Goal: Information Seeking & Learning: Check status

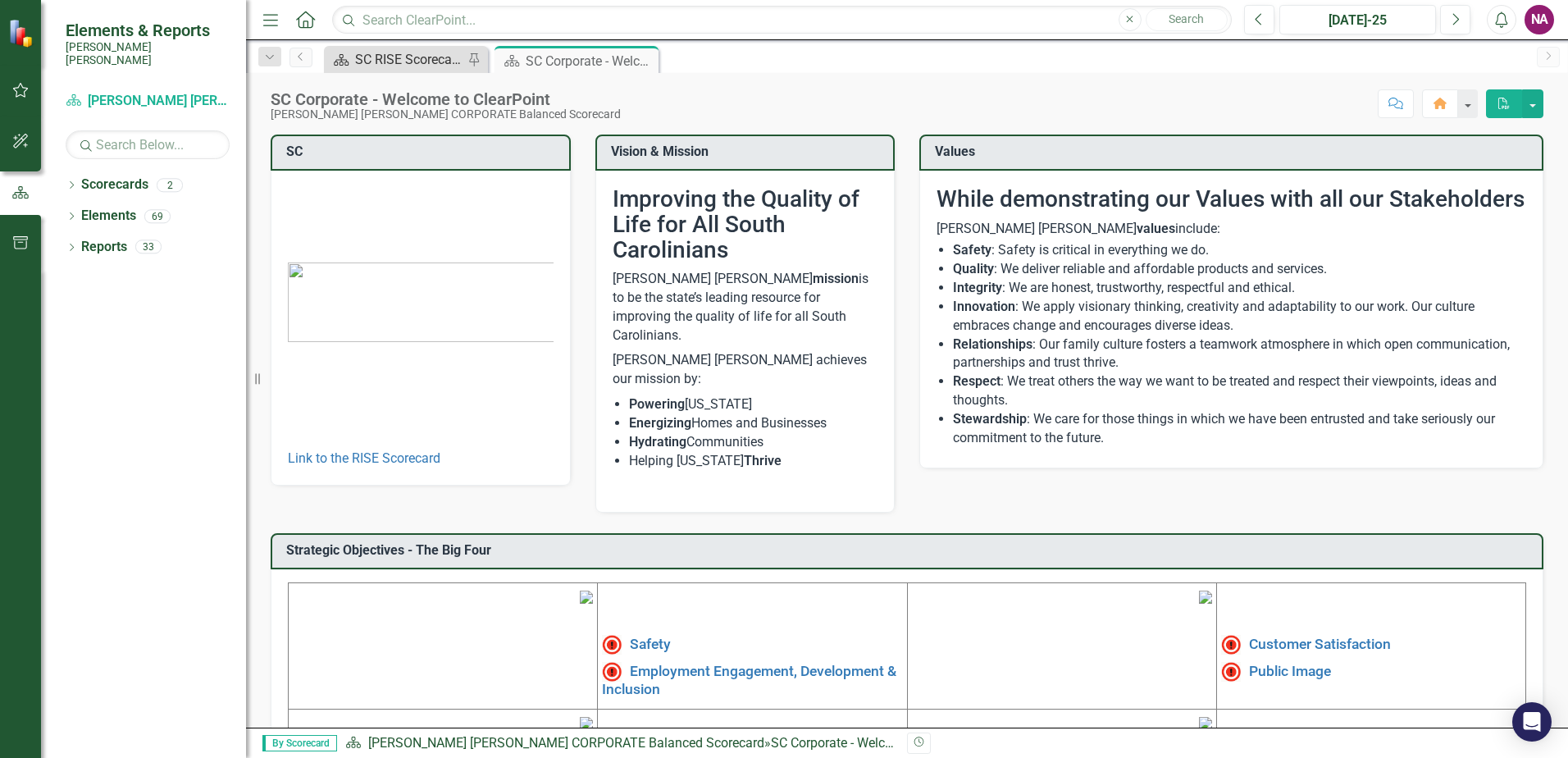
click at [395, 61] on div "SC RISE Scorecard - Welcome to ClearPoint" at bounding box center [409, 60] width 108 height 20
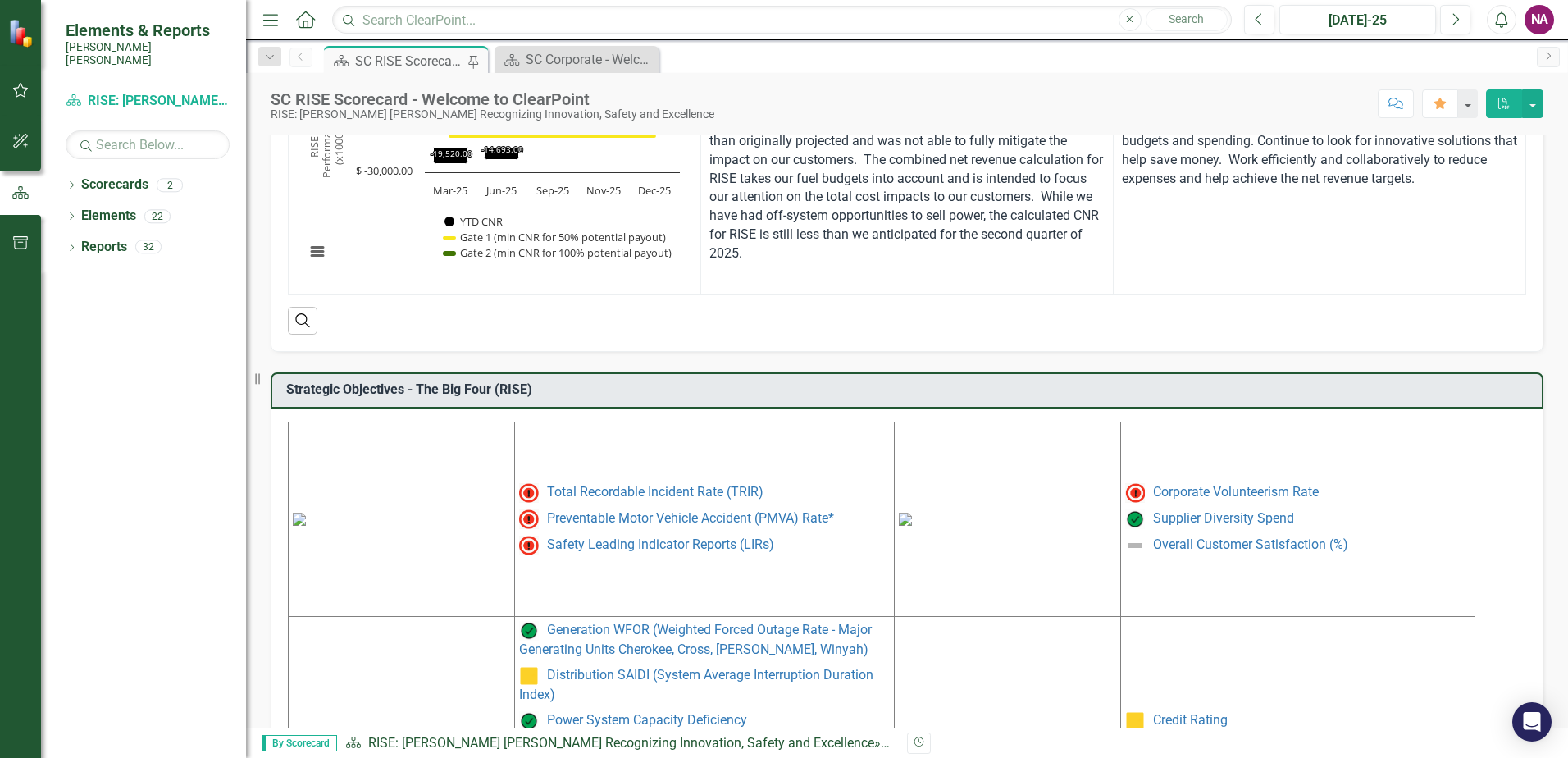
scroll to position [670, 0]
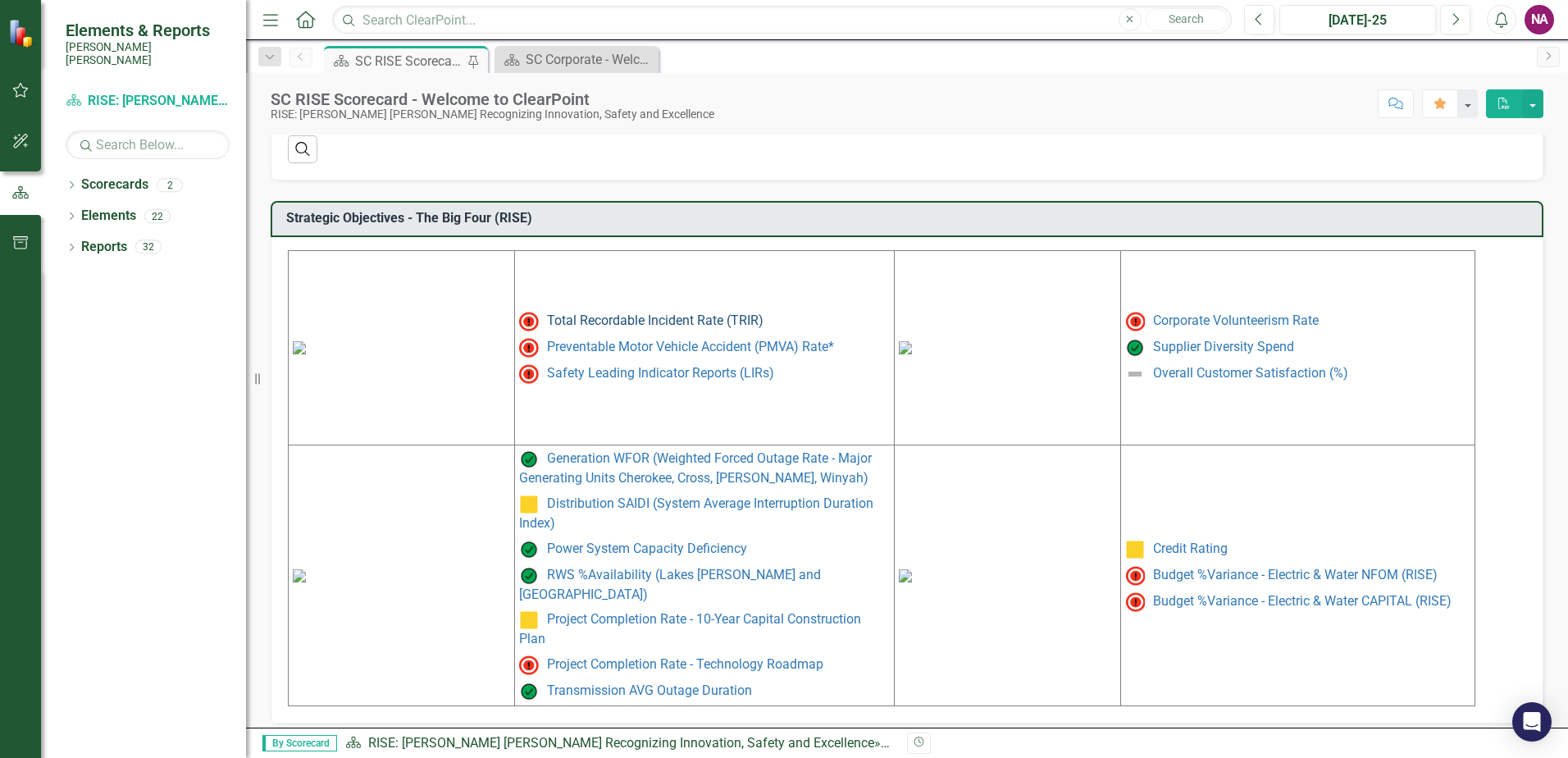
click at [516, 319] on link "Total Recordable Incident Rate (TRIR)" at bounding box center [655, 320] width 217 height 16
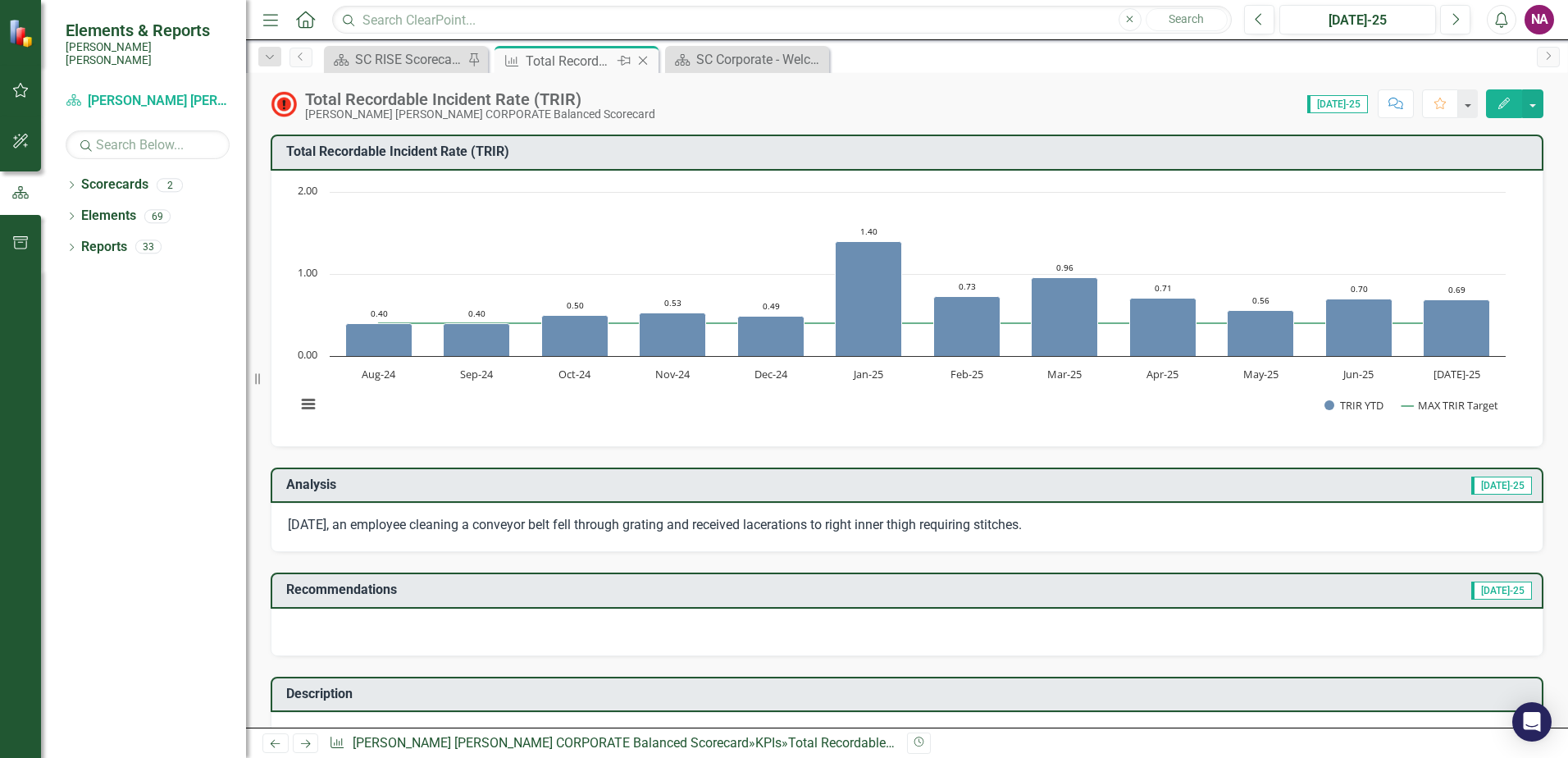
click at [516, 61] on icon "Close" at bounding box center [643, 61] width 17 height 13
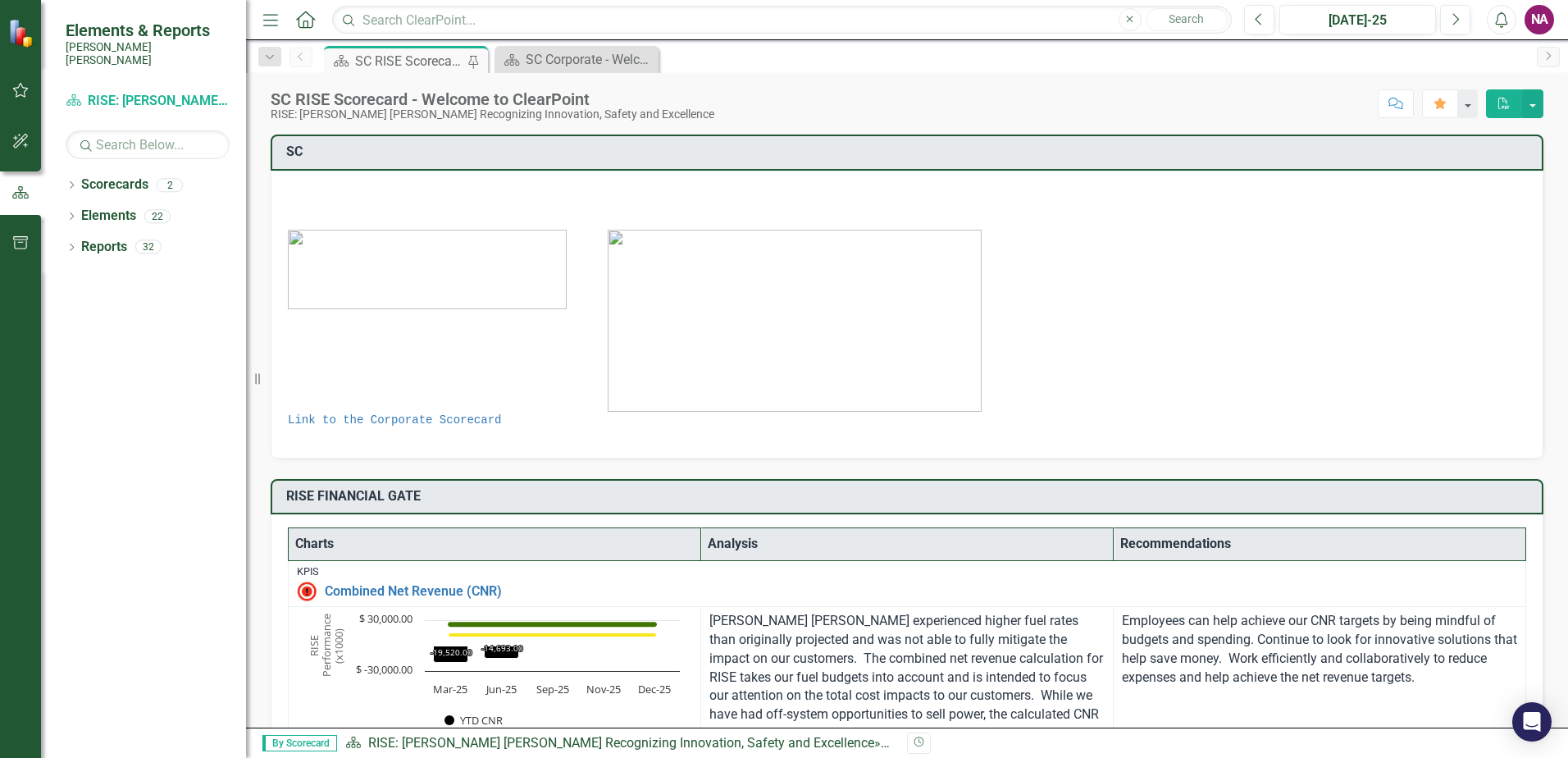
scroll to position [410, 0]
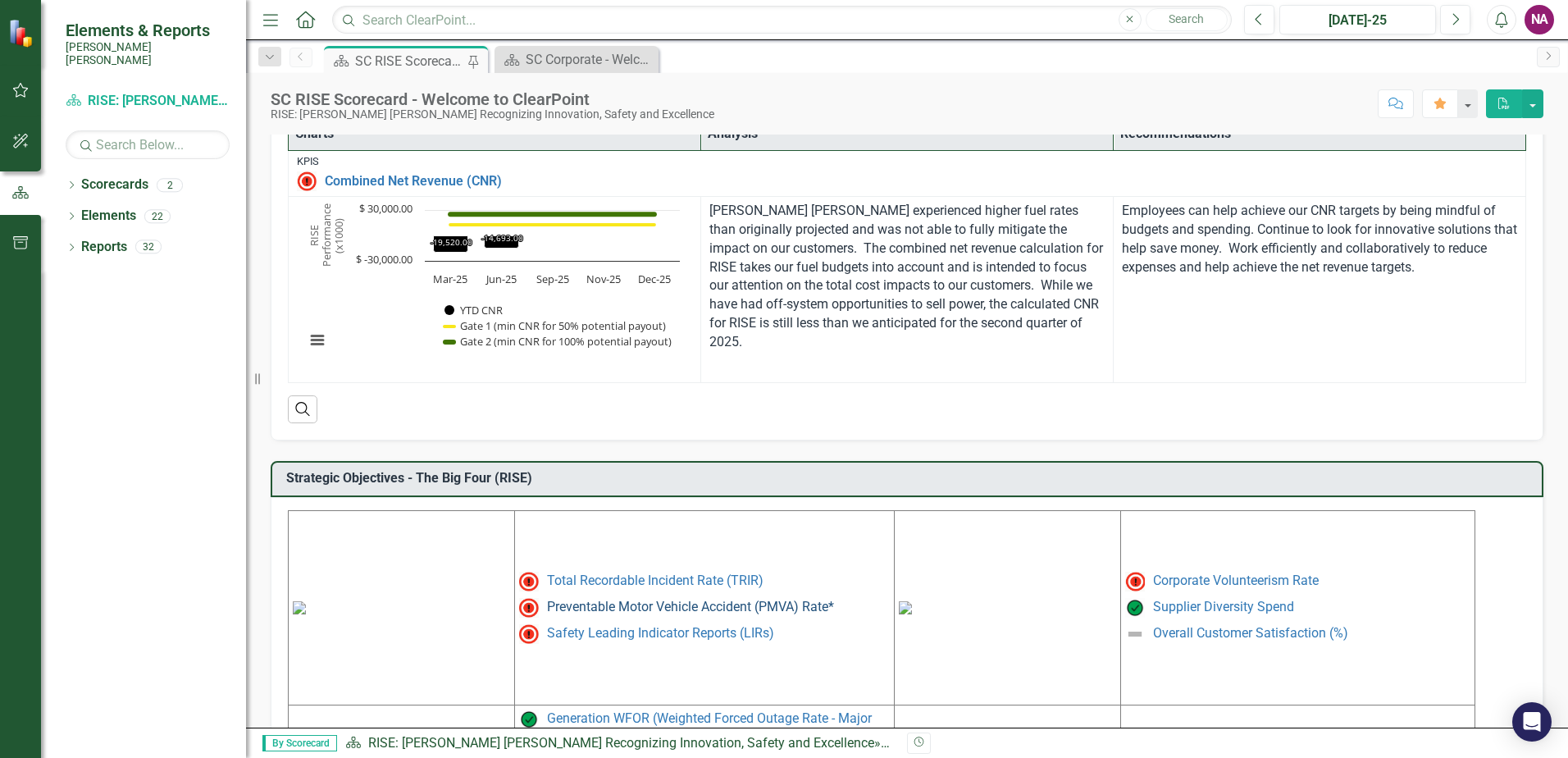
click at [516, 601] on link "Preventable Motor Vehicle Accident (PMVA) Rate*" at bounding box center [690, 607] width 287 height 16
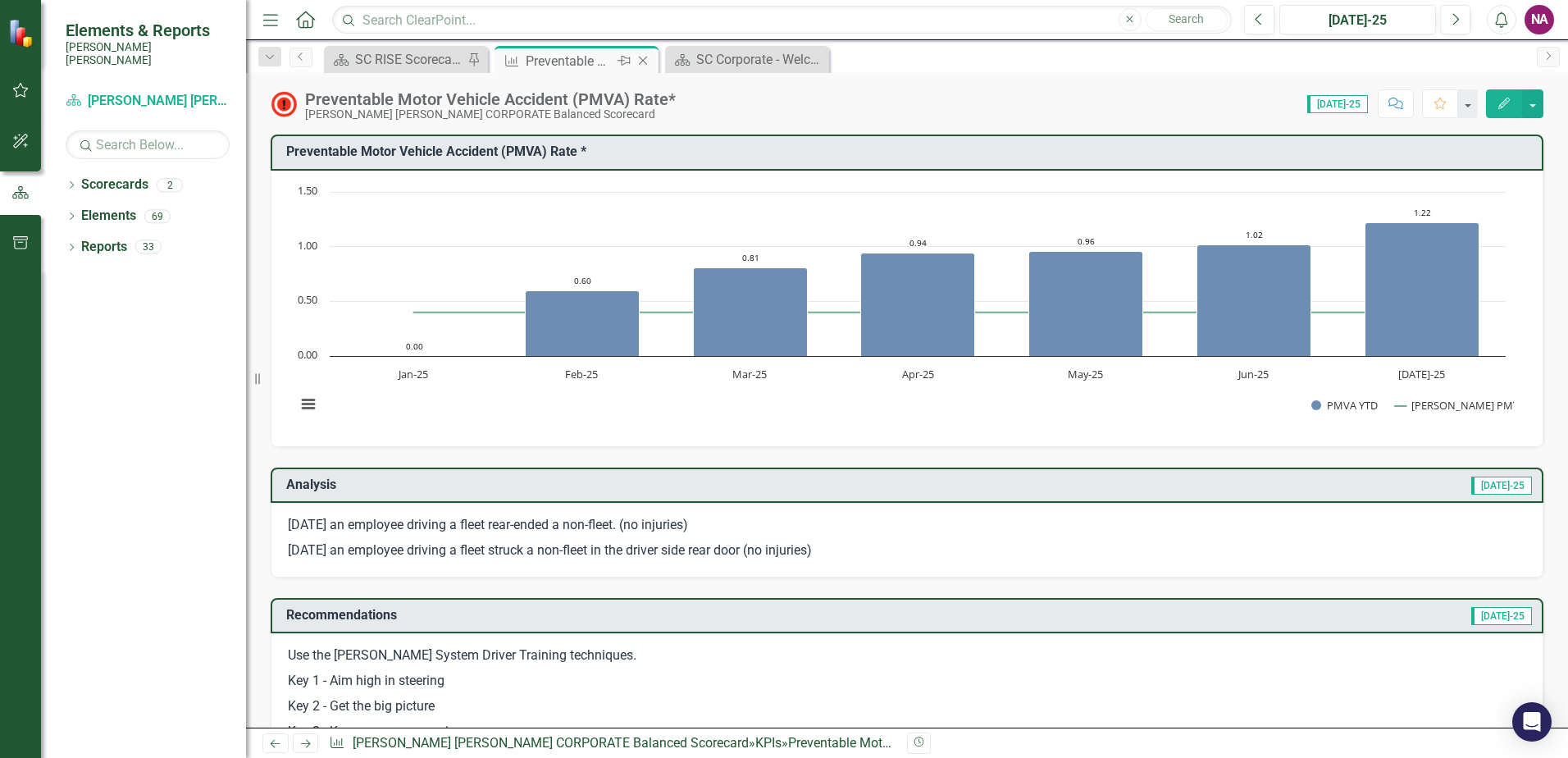
click at [516, 64] on icon "Close" at bounding box center [643, 61] width 17 height 13
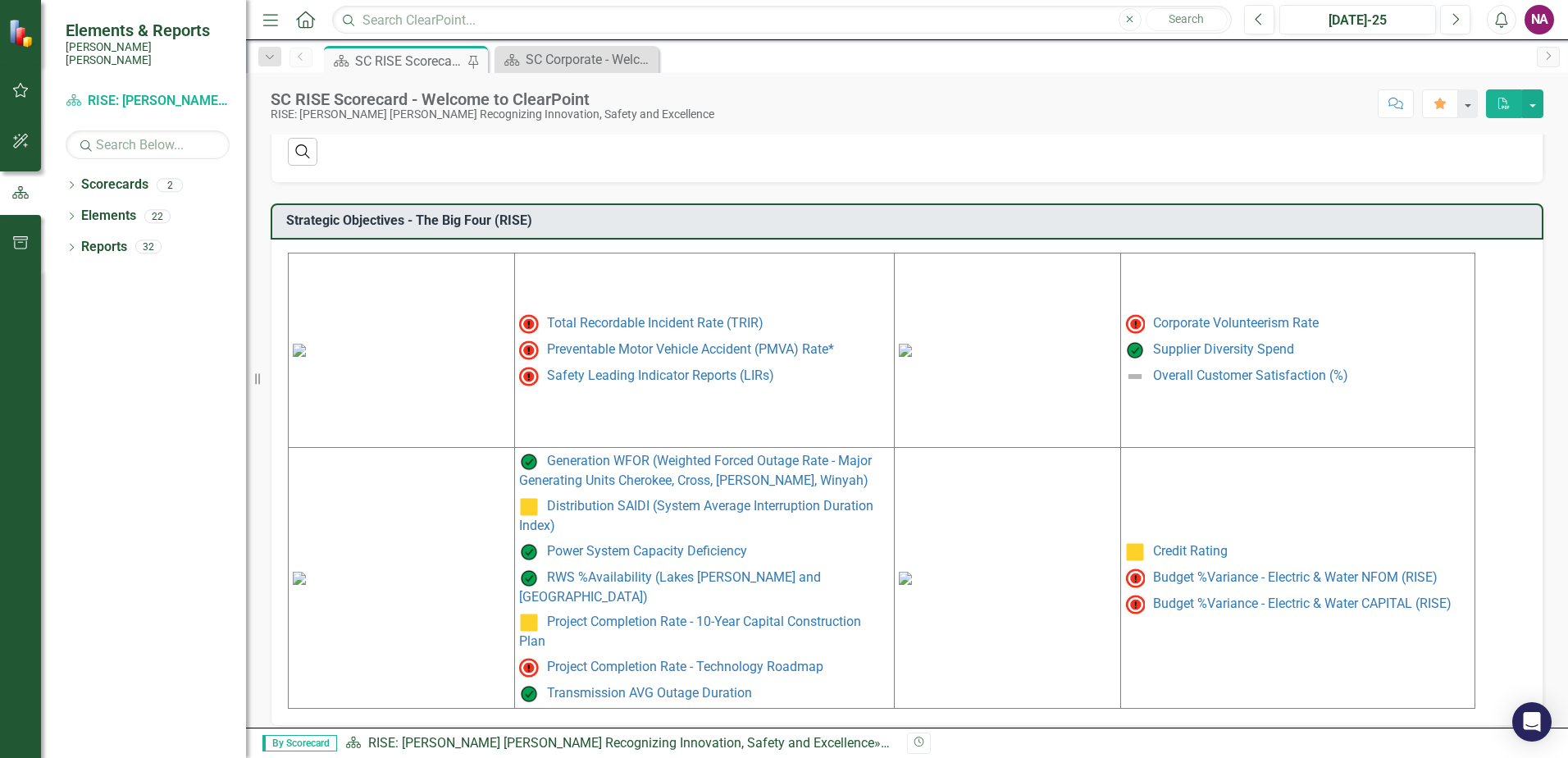
scroll to position [670, 0]
click at [516, 375] on link "Safety Leading Indicator Reports (LIRs)" at bounding box center [661, 373] width 228 height 16
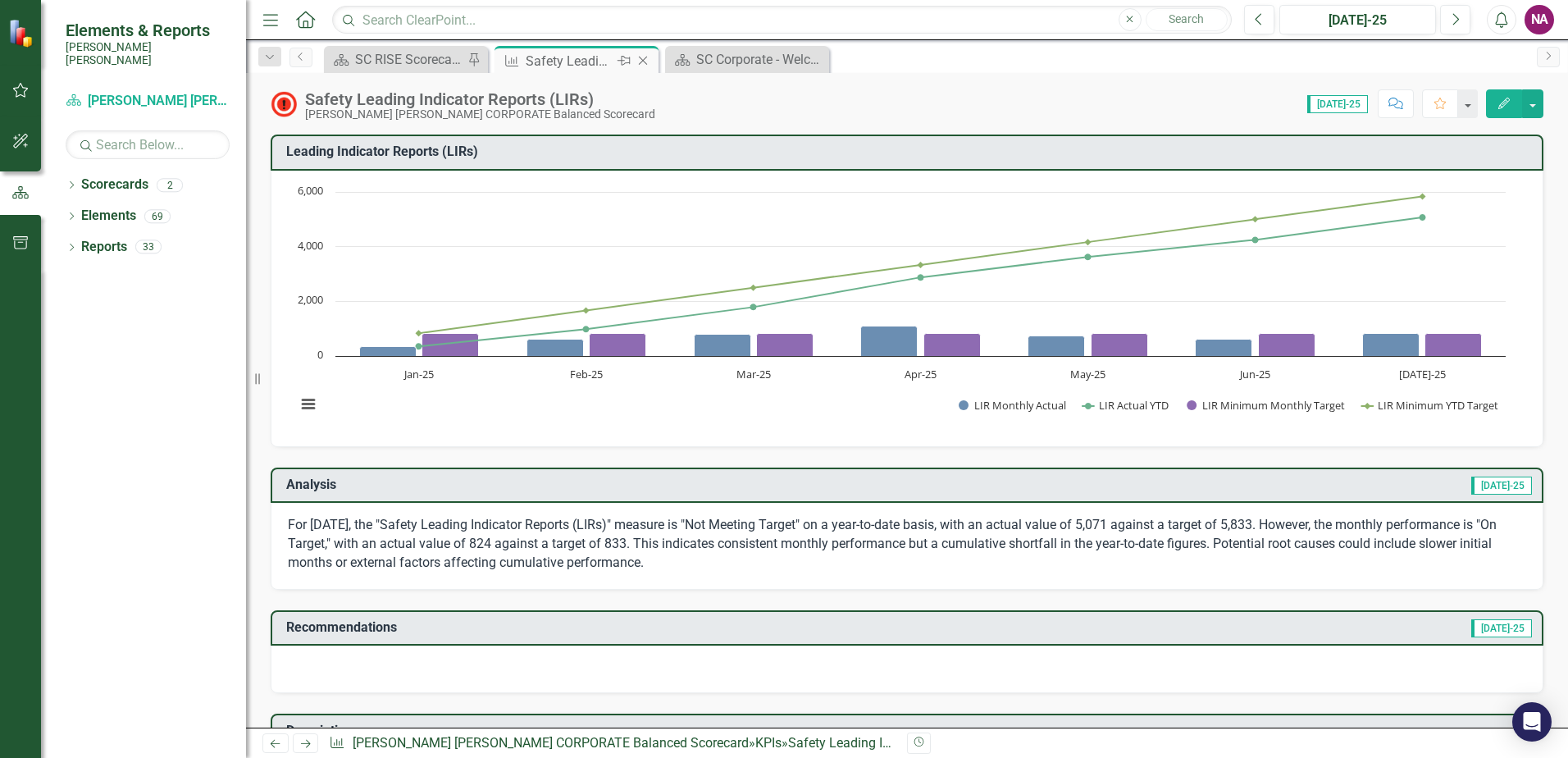
click at [516, 59] on icon "Close" at bounding box center [643, 61] width 17 height 13
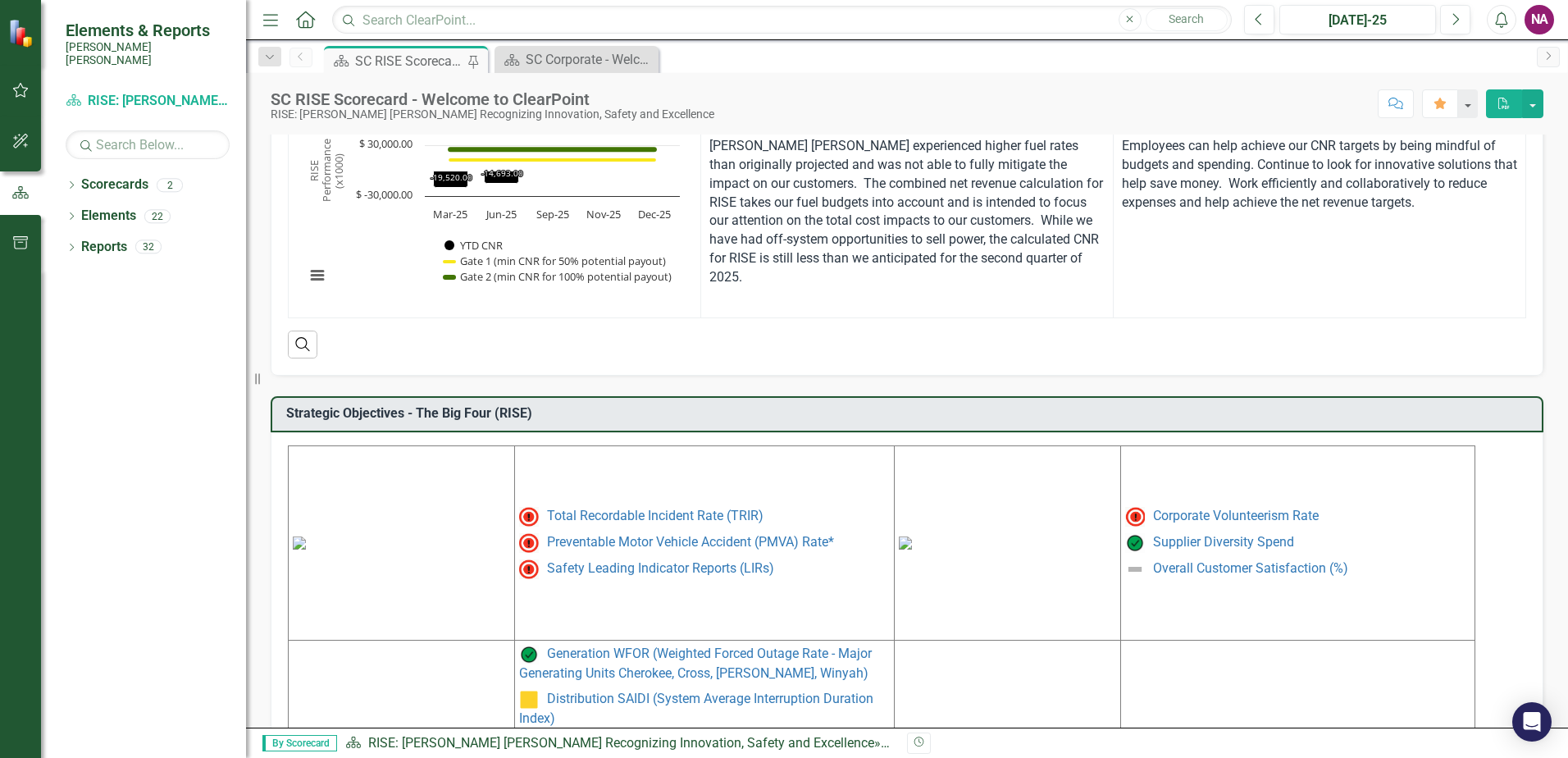
scroll to position [670, 0]
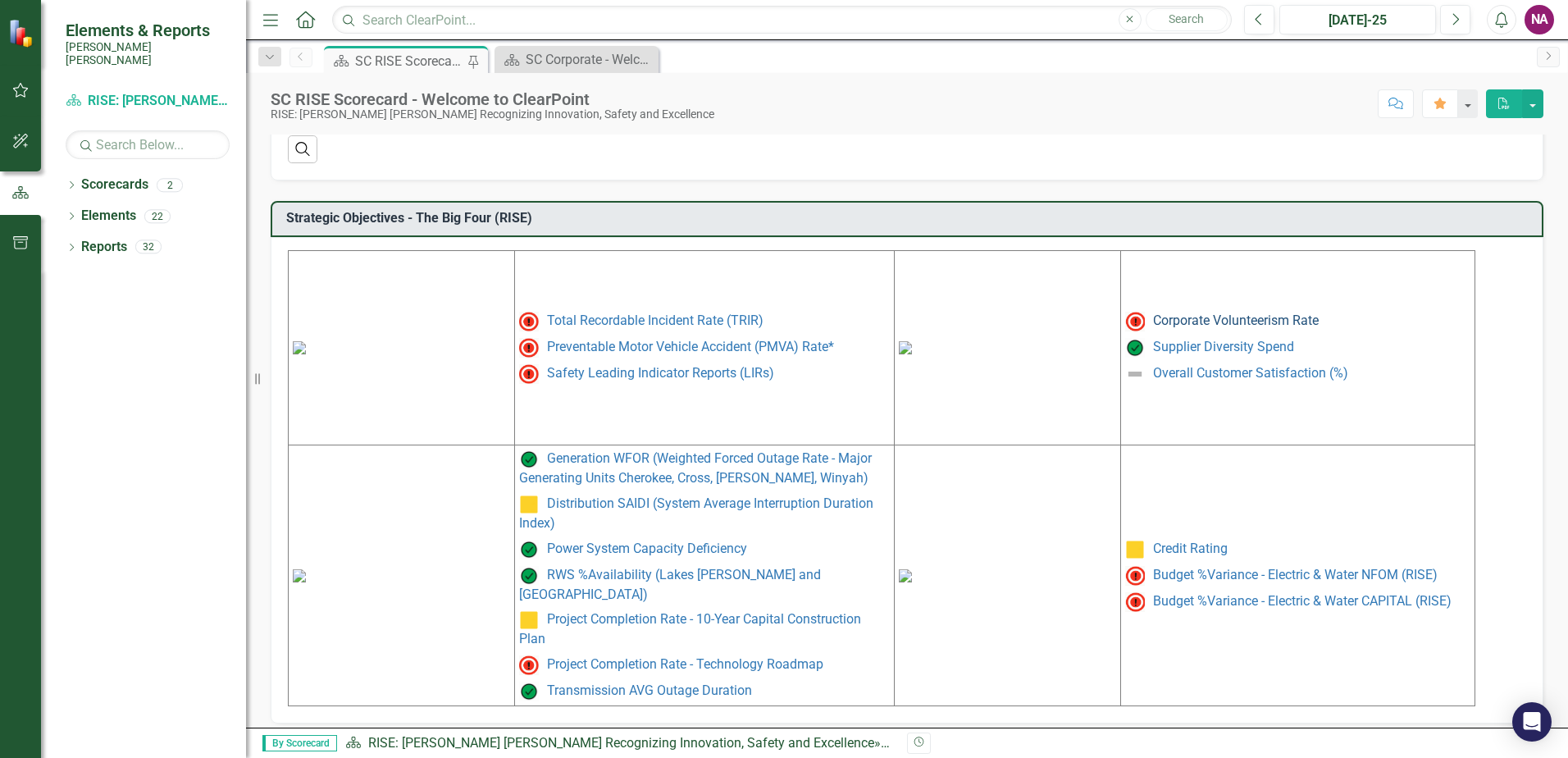
click at [516, 325] on link "Corporate Volunteerism Rate" at bounding box center [1236, 320] width 166 height 16
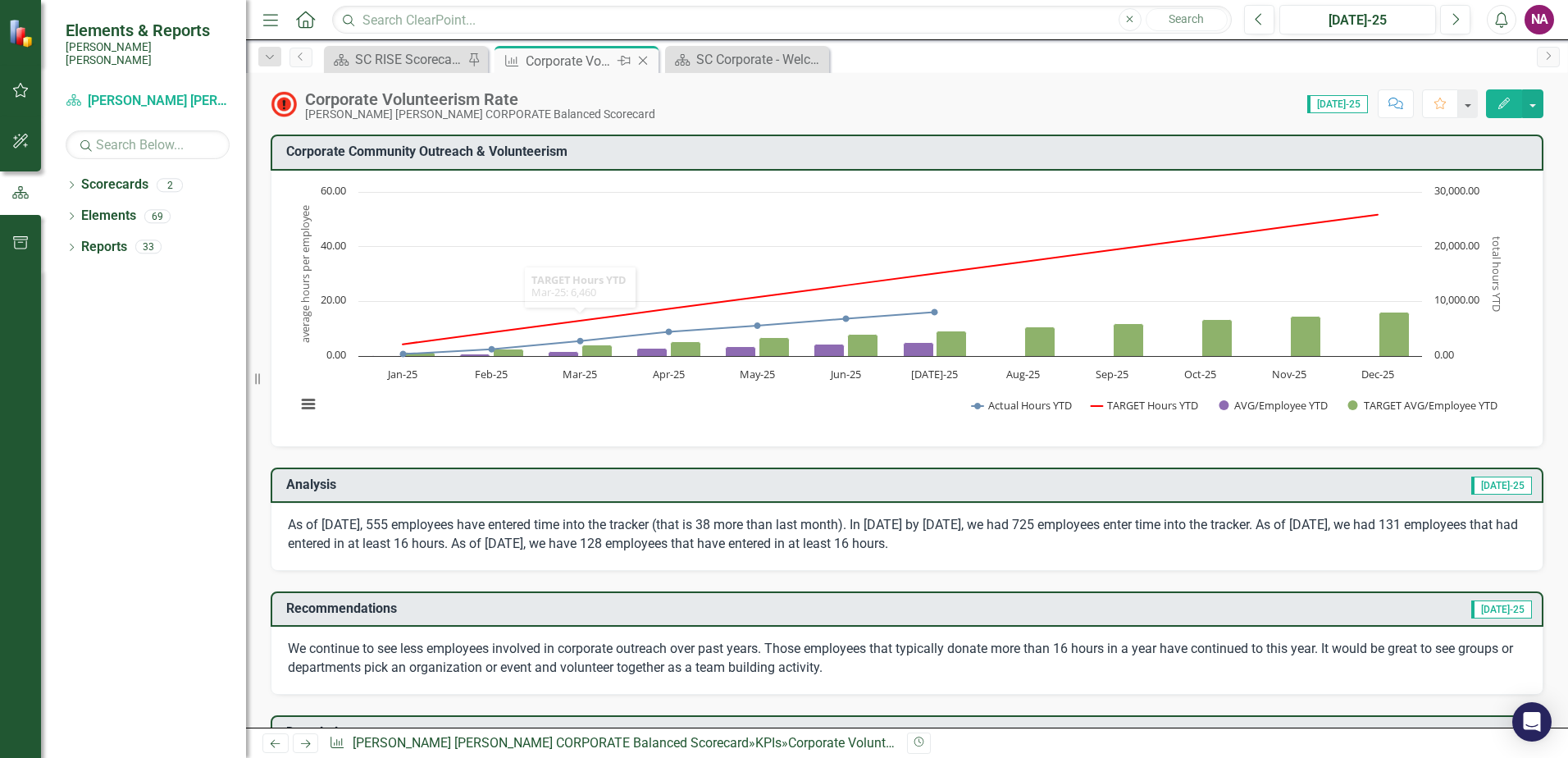
click at [516, 65] on icon "Close" at bounding box center [643, 61] width 17 height 13
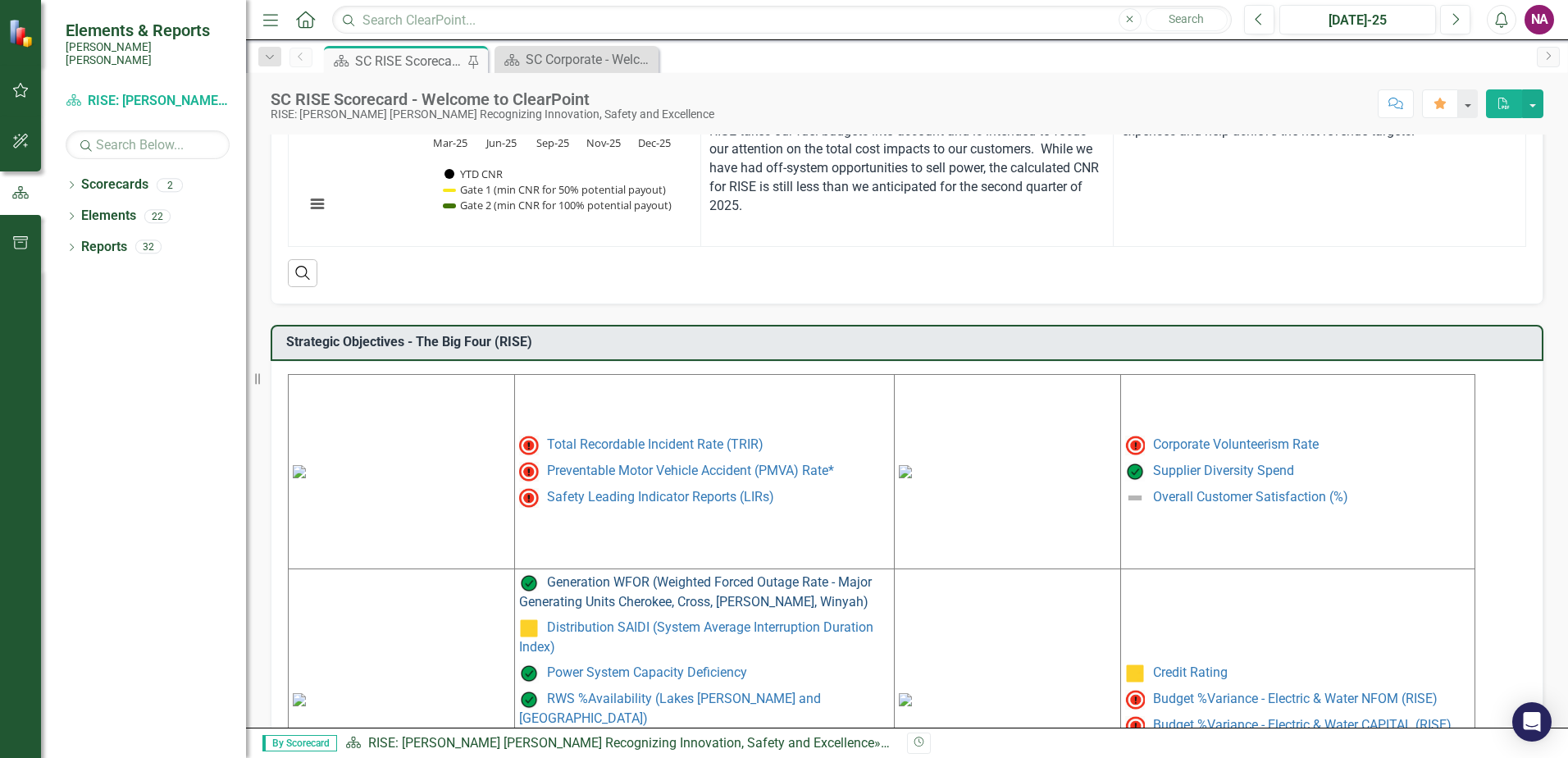
scroll to position [670, 0]
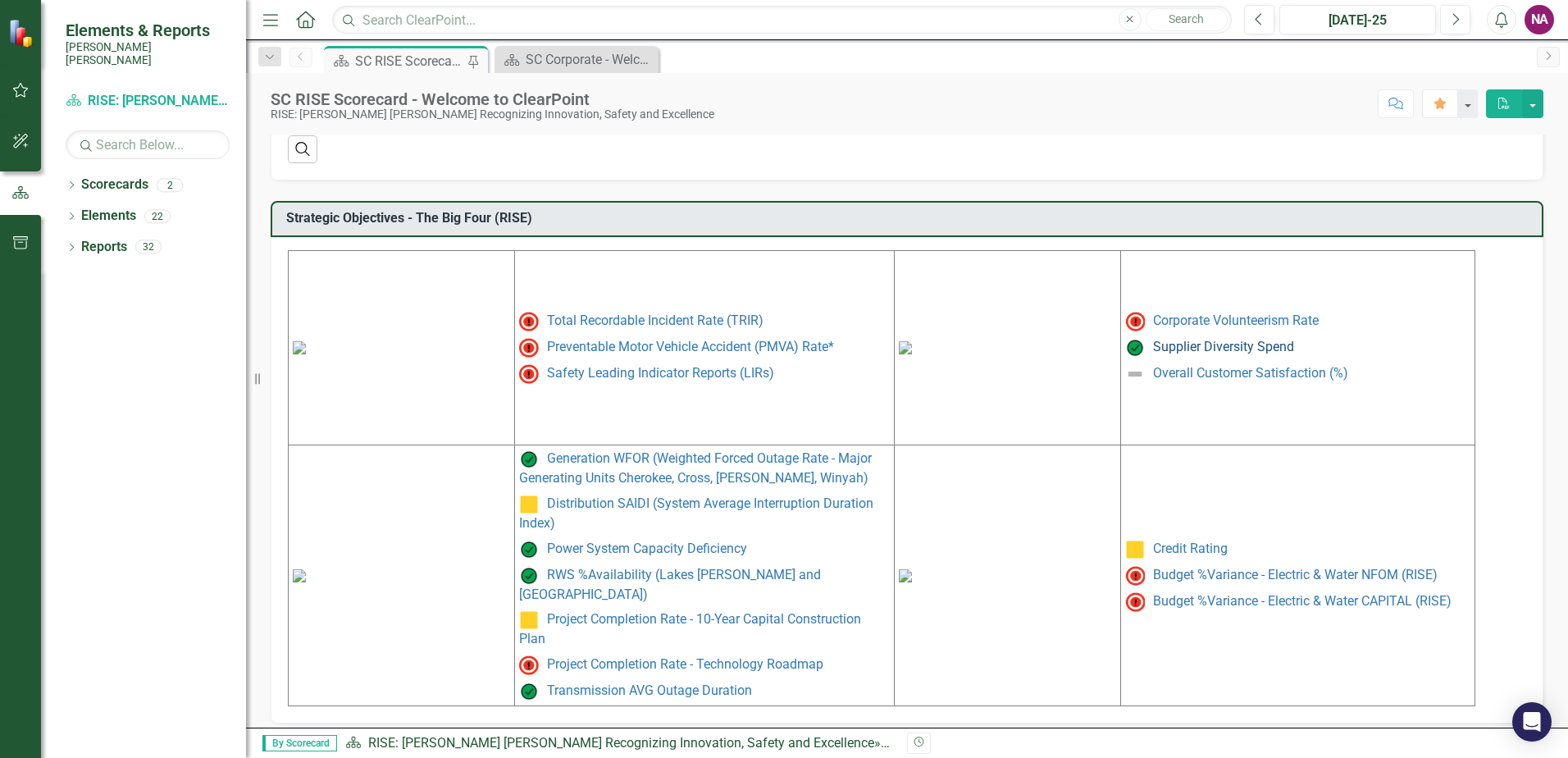
click at [516, 352] on link "Supplier Diversity Spend" at bounding box center [1224, 346] width 141 height 16
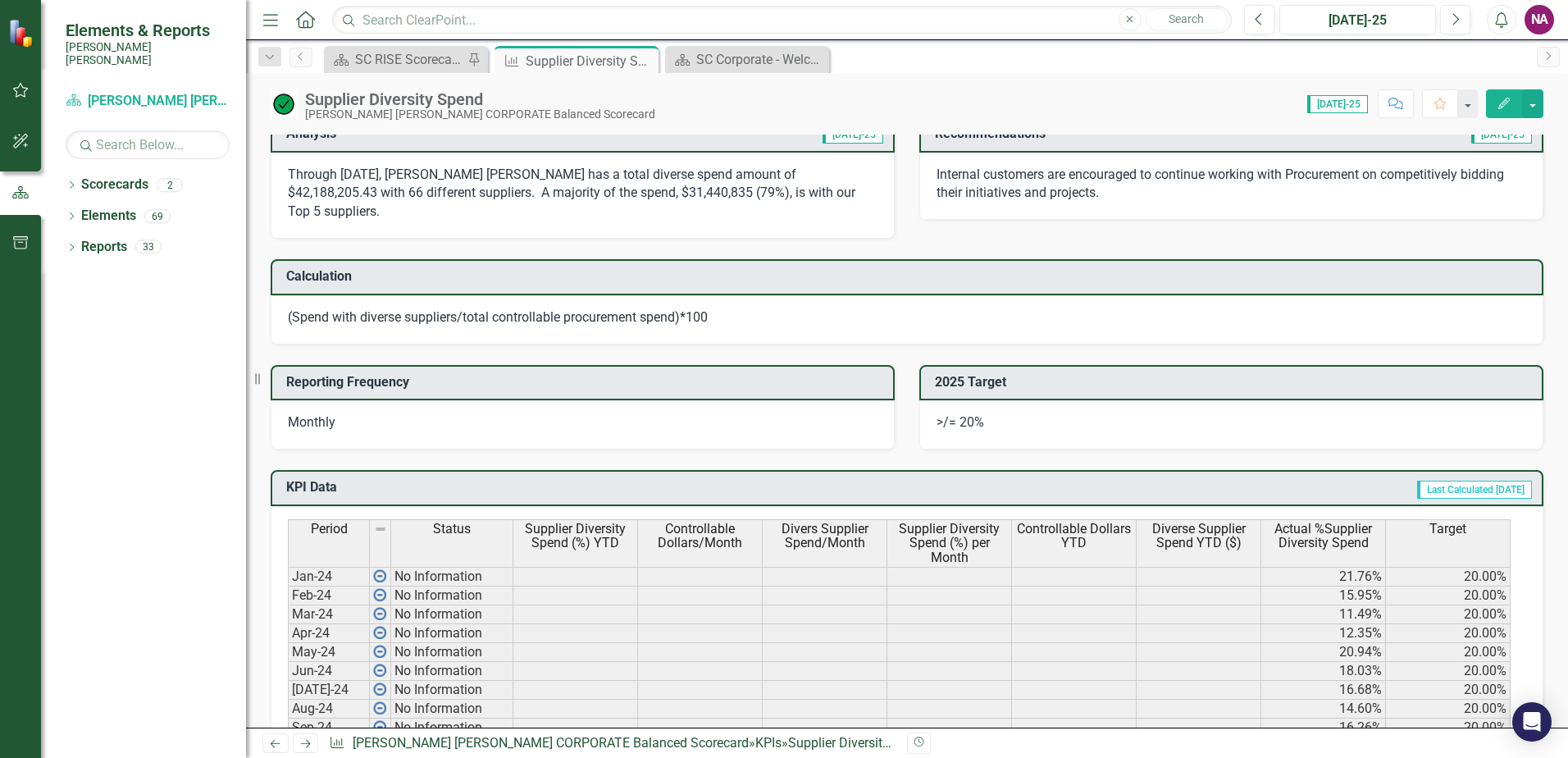
scroll to position [656, 0]
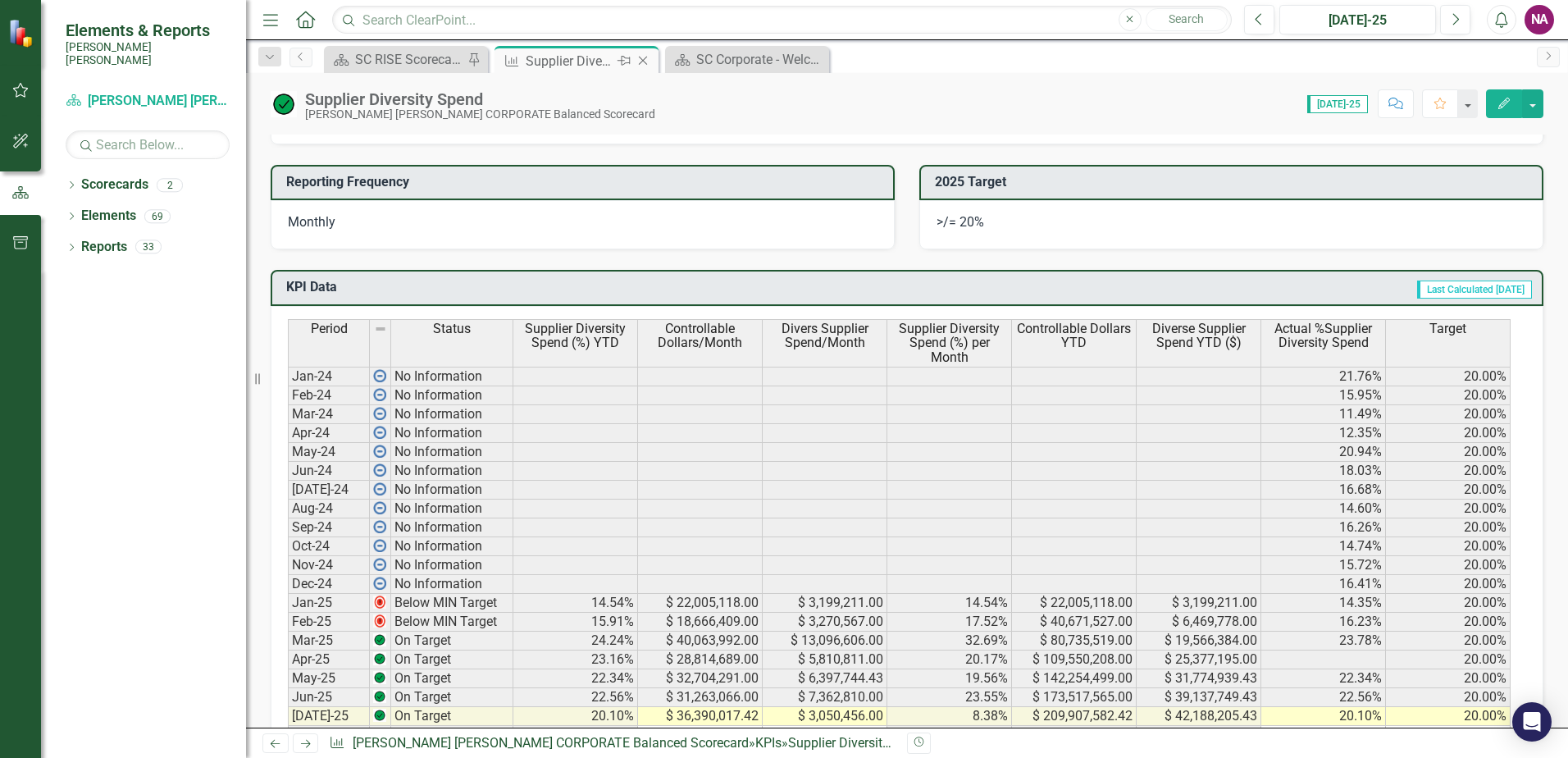
click at [516, 61] on icon "Close" at bounding box center [643, 61] width 17 height 13
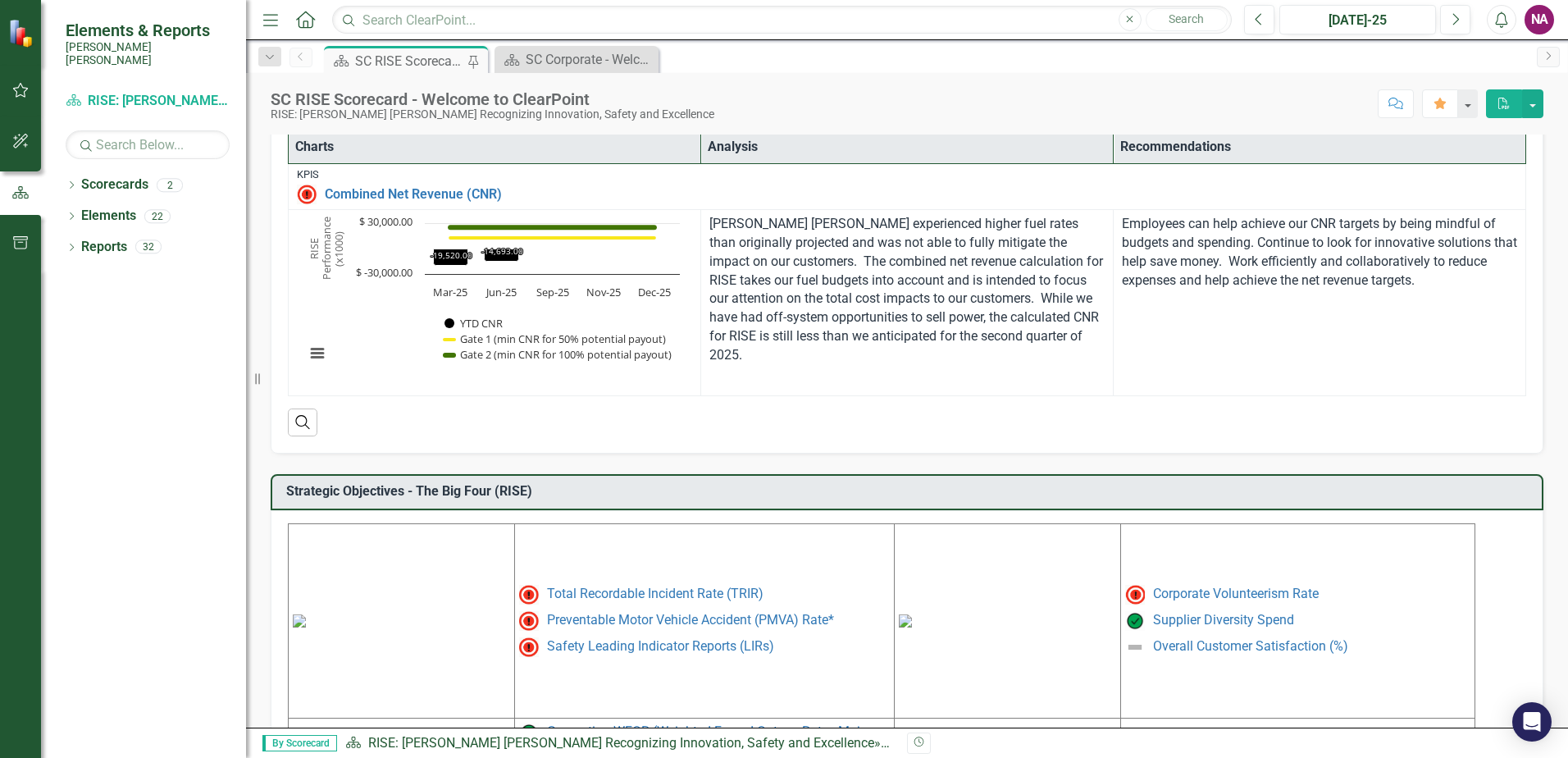
scroll to position [670, 0]
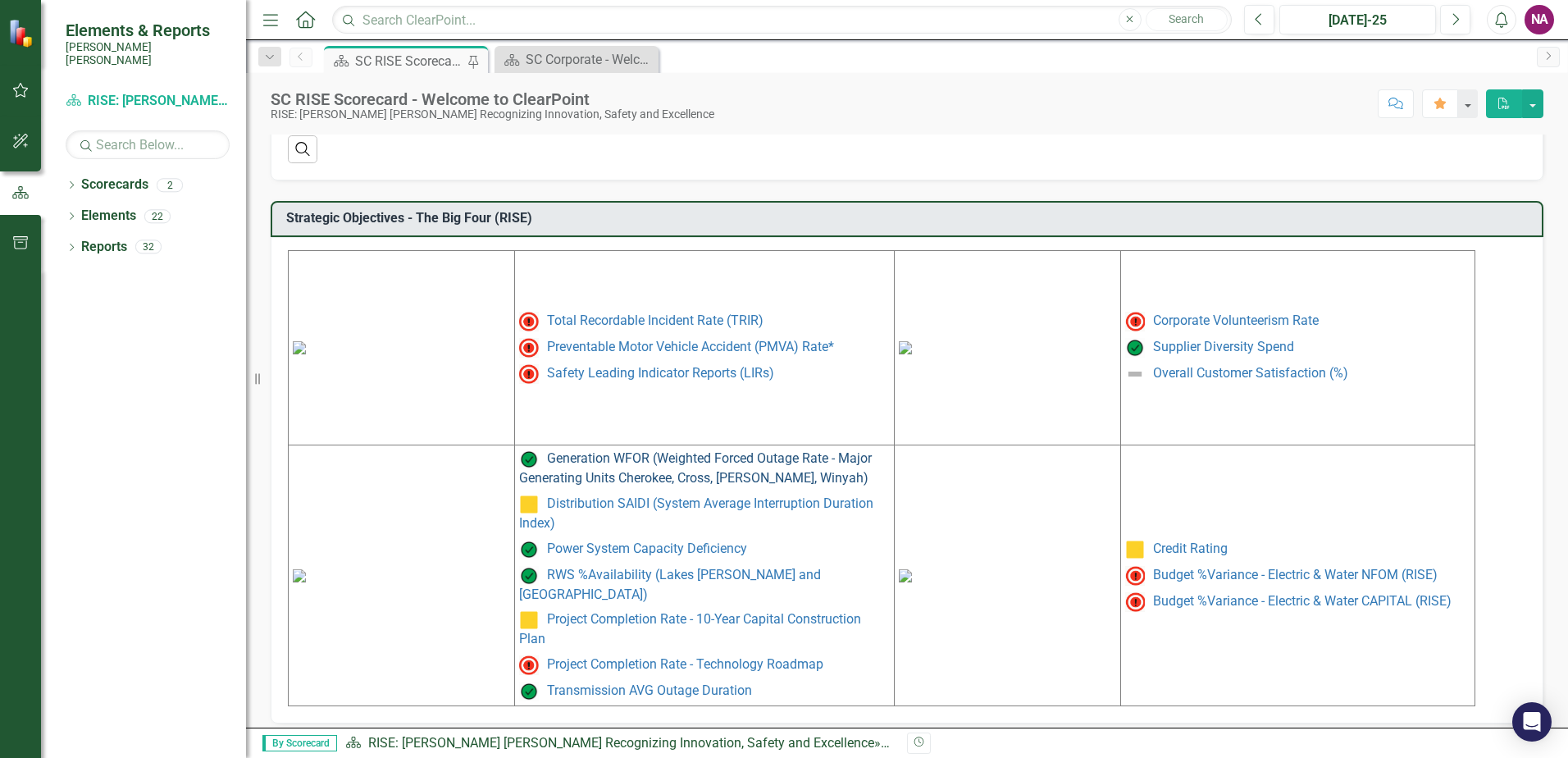
click at [516, 471] on link "Generation WFOR (Weighted Forced Outage Rate - Major Generating Units Cherokee,…" at bounding box center [695, 468] width 352 height 35
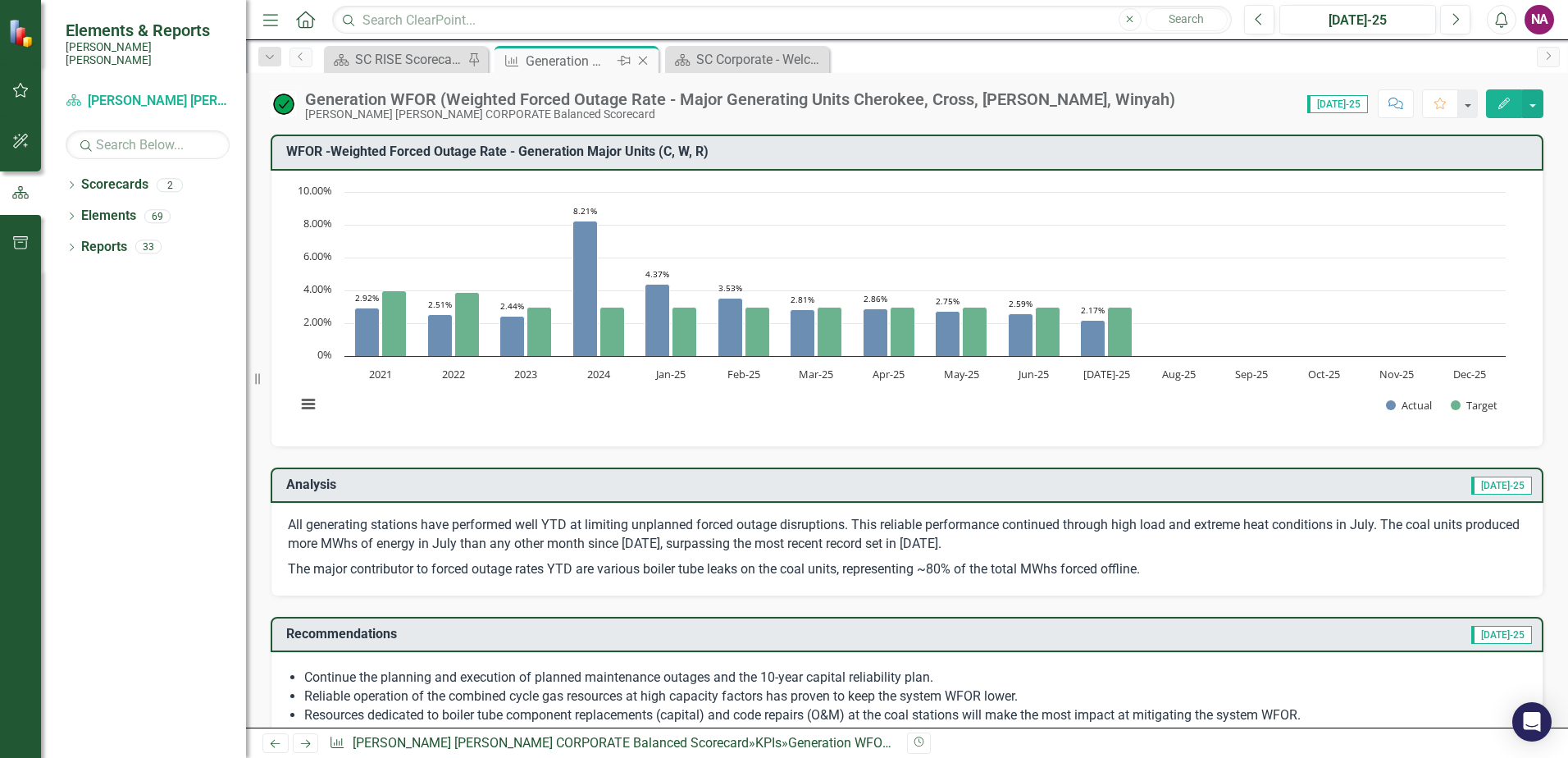
click at [516, 55] on icon "Close" at bounding box center [643, 61] width 17 height 13
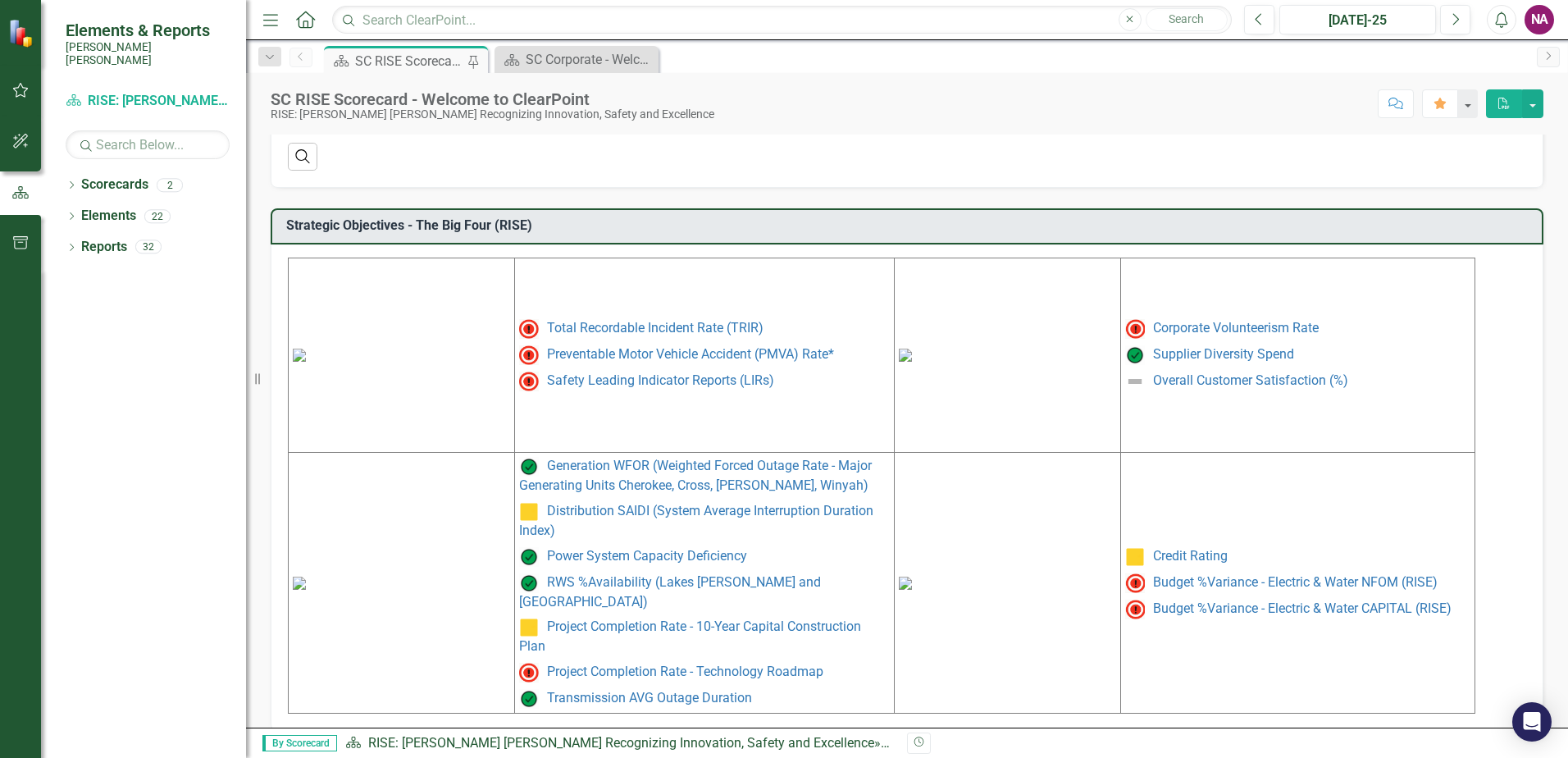
scroll to position [670, 0]
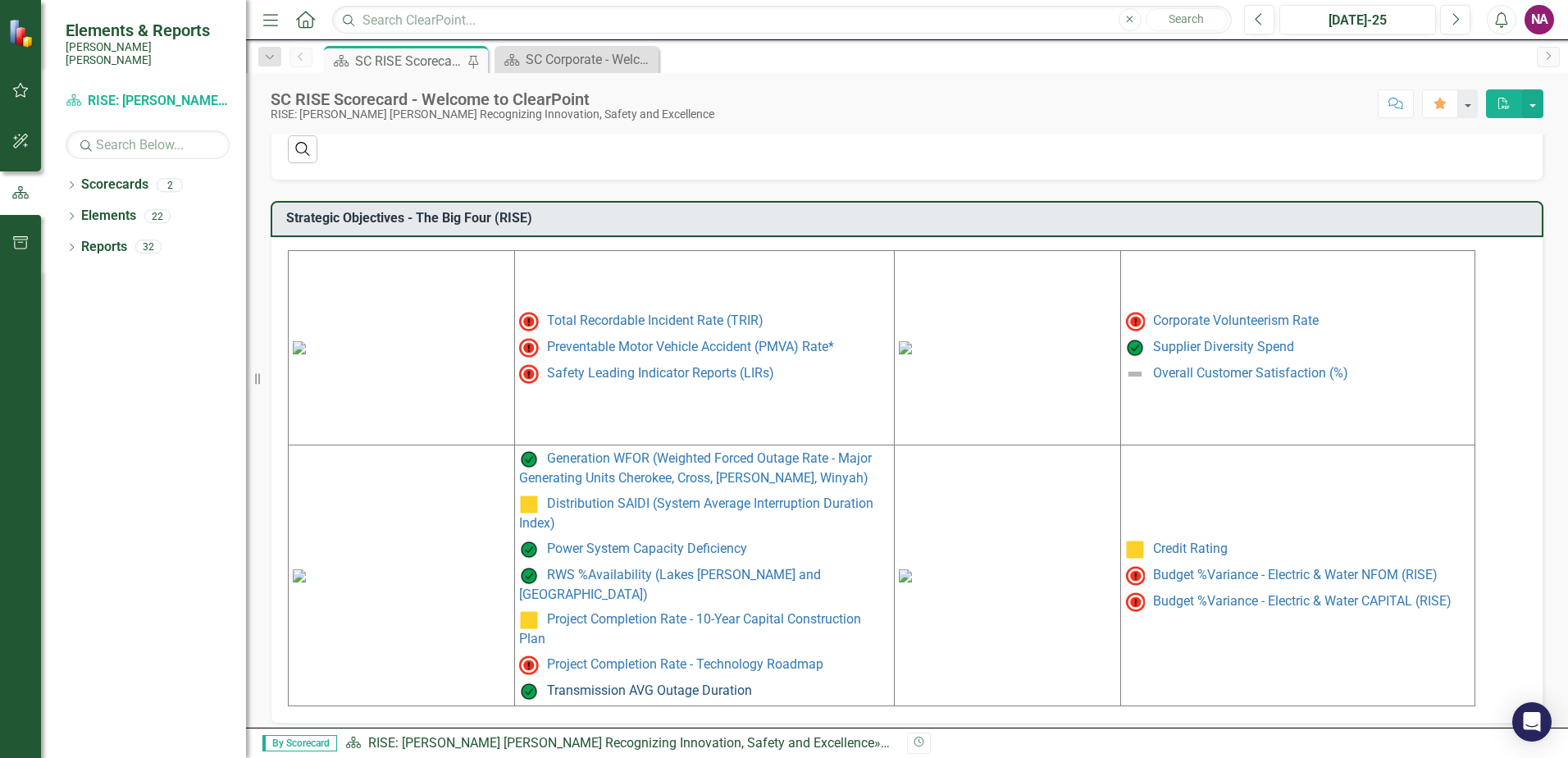
click at [516, 683] on link "Transmission AVG Outage Duration" at bounding box center [649, 690] width 205 height 16
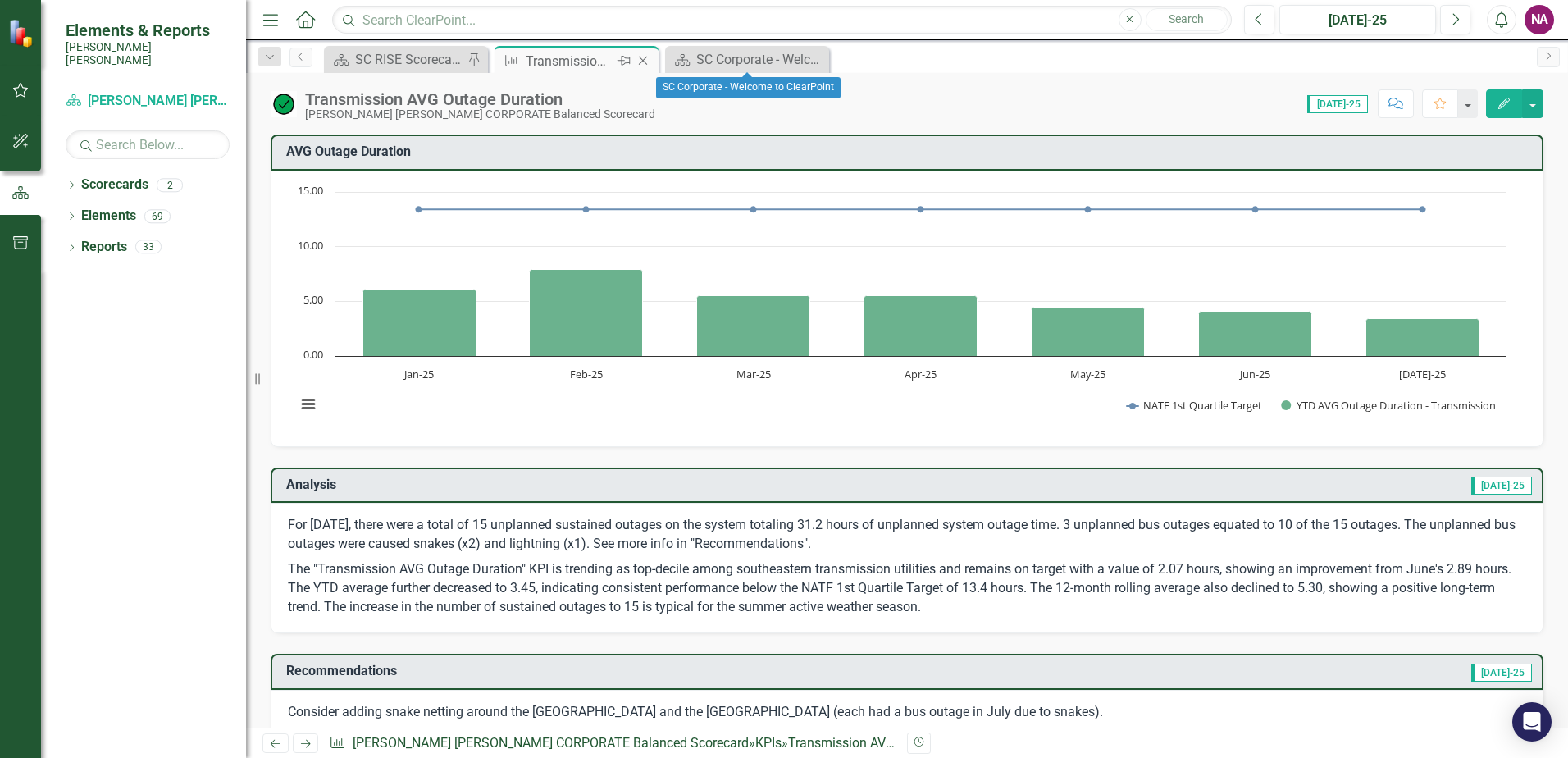
click at [516, 61] on icon "Close" at bounding box center [643, 61] width 17 height 13
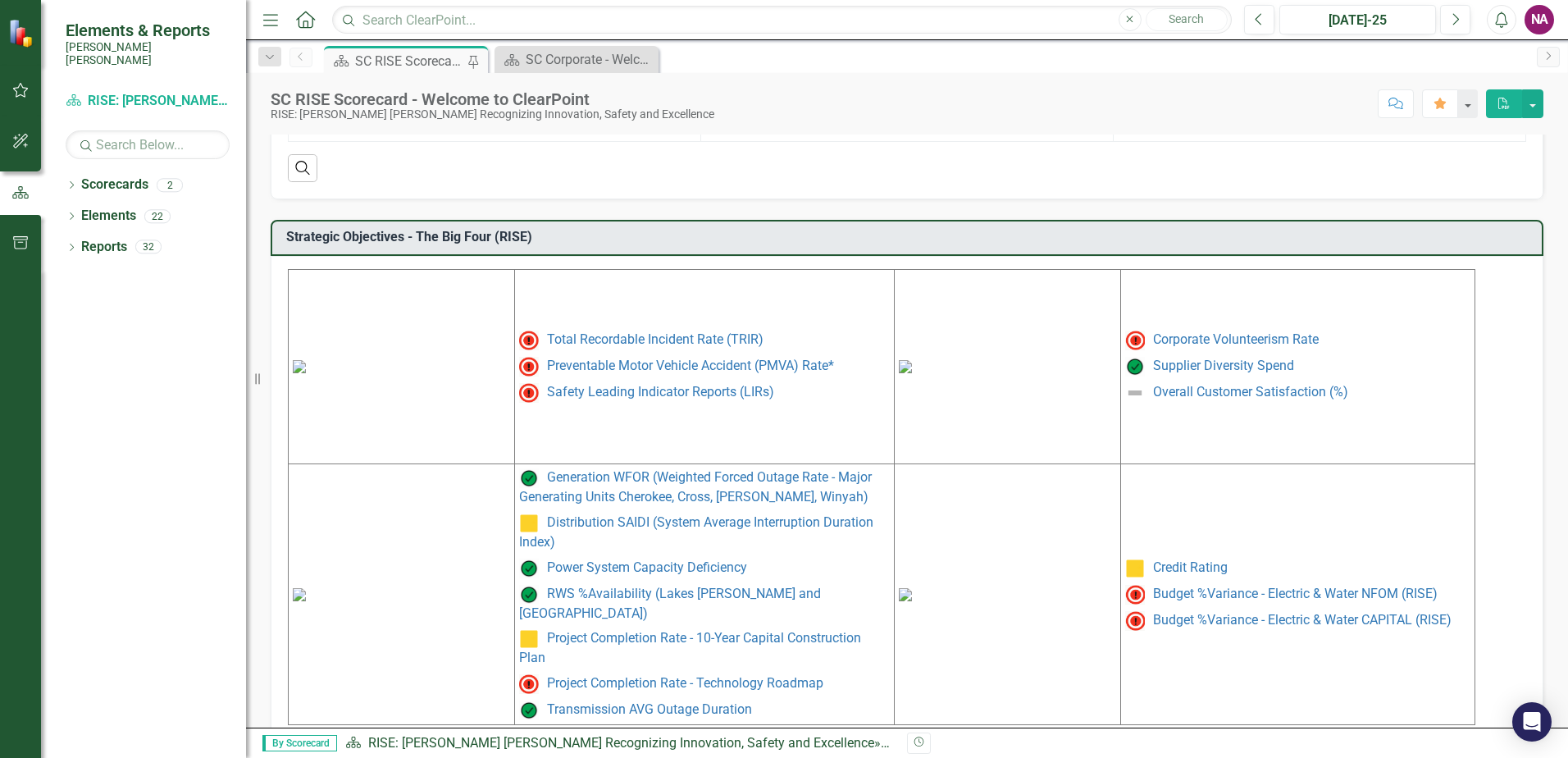
scroll to position [670, 0]
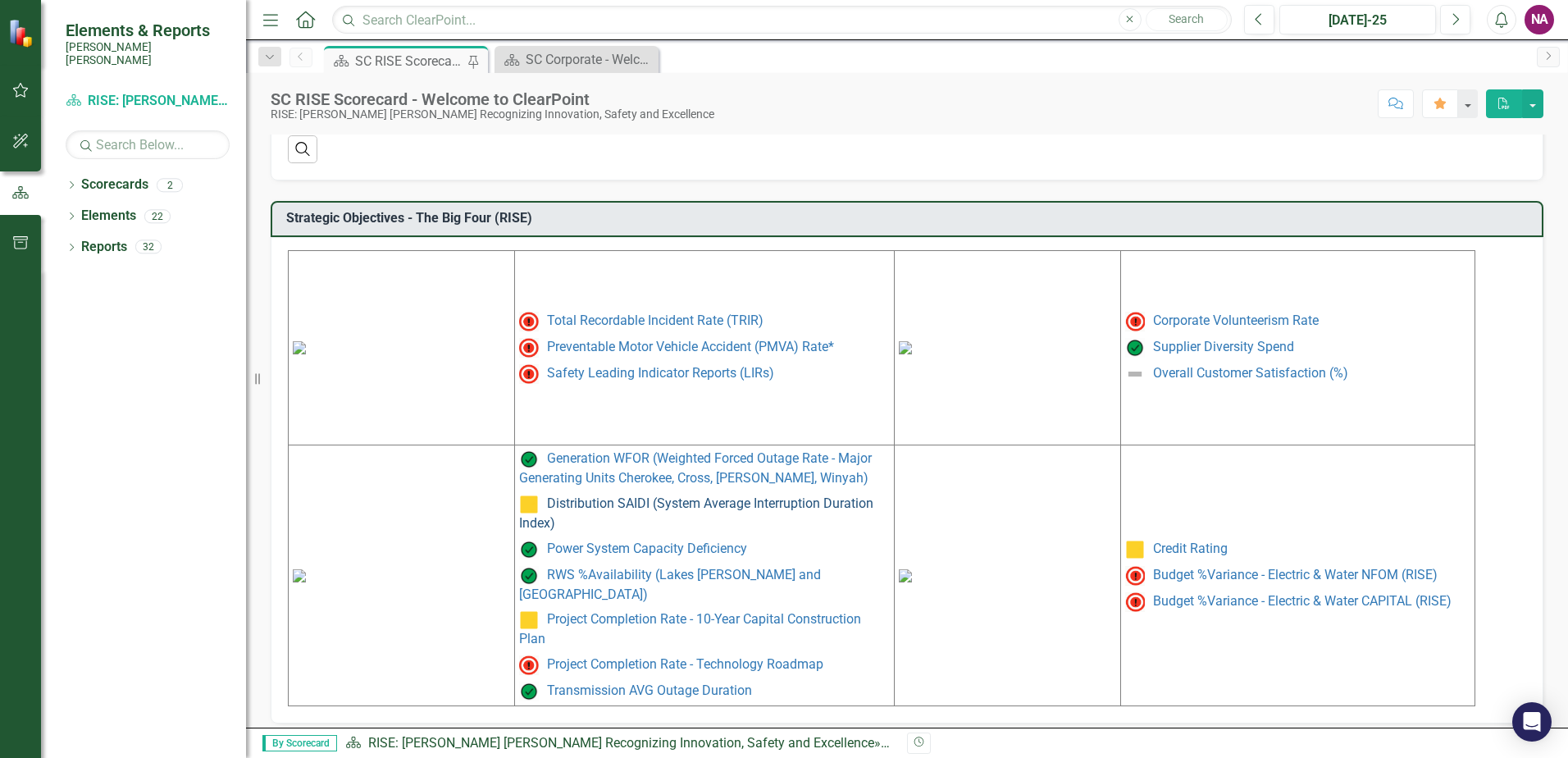
click at [516, 512] on link "Distribution SAIDI (System Average Interruption Duration Index)" at bounding box center [696, 513] width 354 height 35
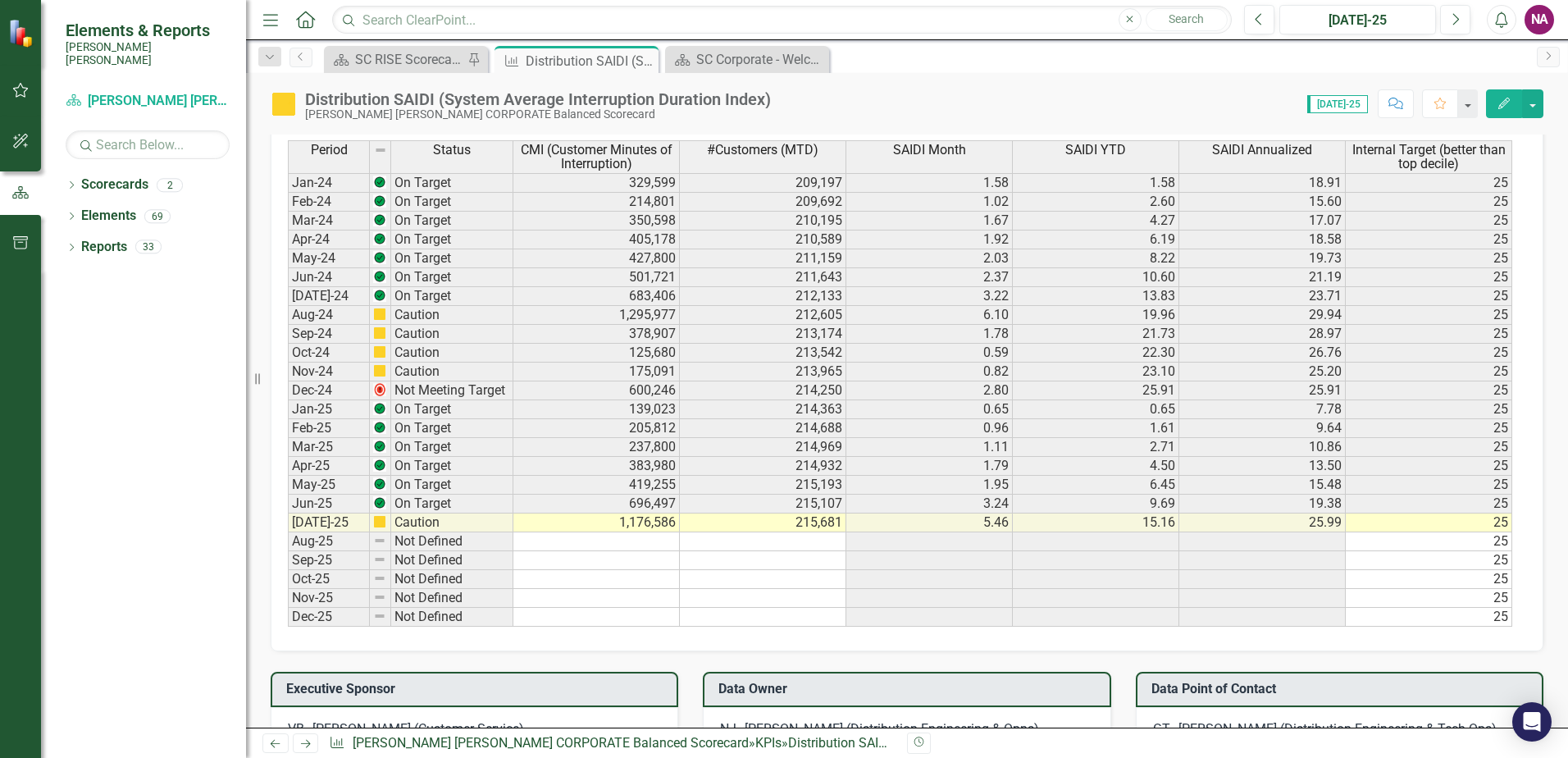
scroll to position [1066, 0]
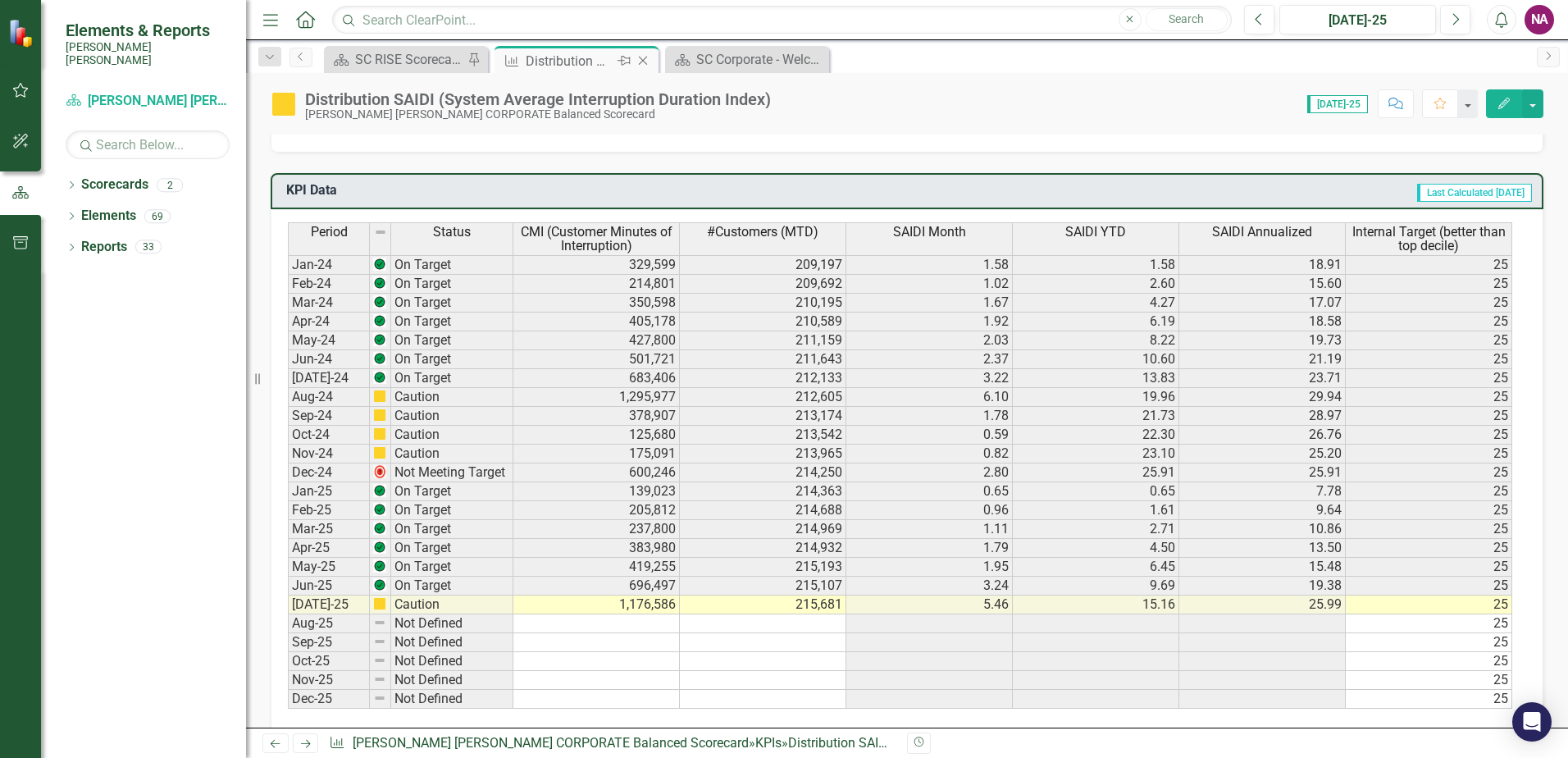
click at [516, 64] on icon "Close" at bounding box center [643, 61] width 17 height 13
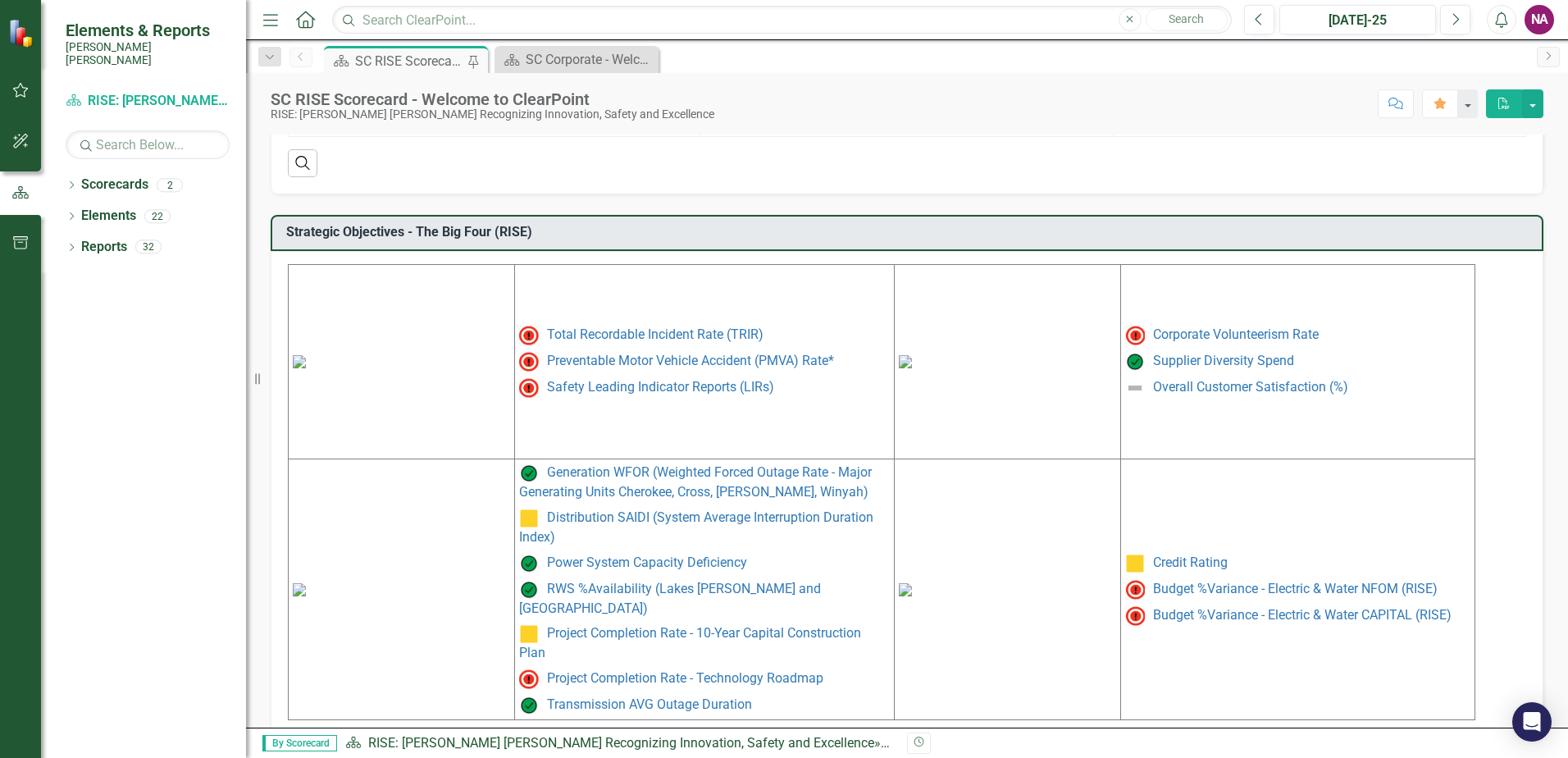
scroll to position [670, 0]
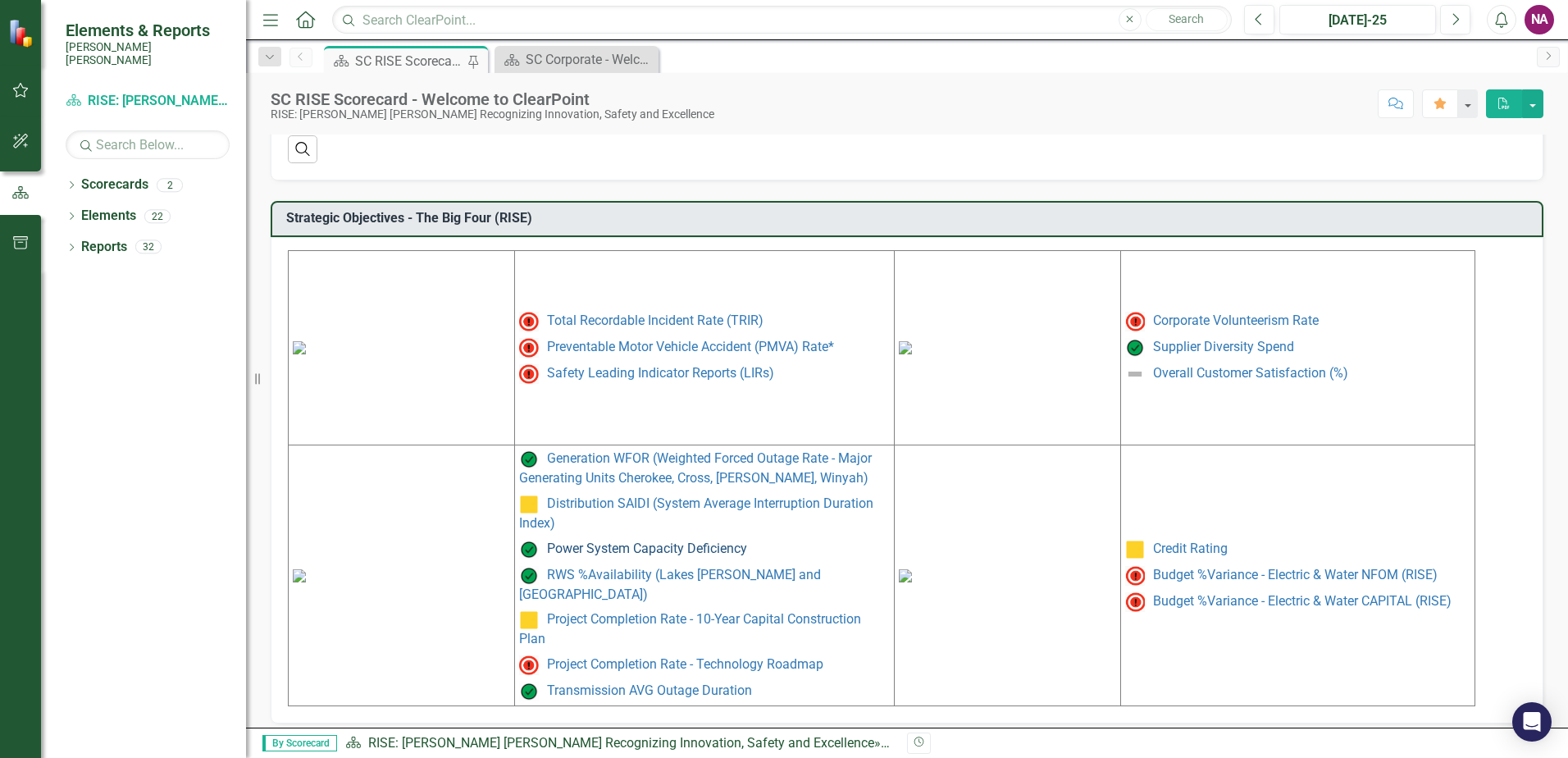
click at [516, 556] on link "Power System Capacity Deficiency" at bounding box center [647, 548] width 200 height 16
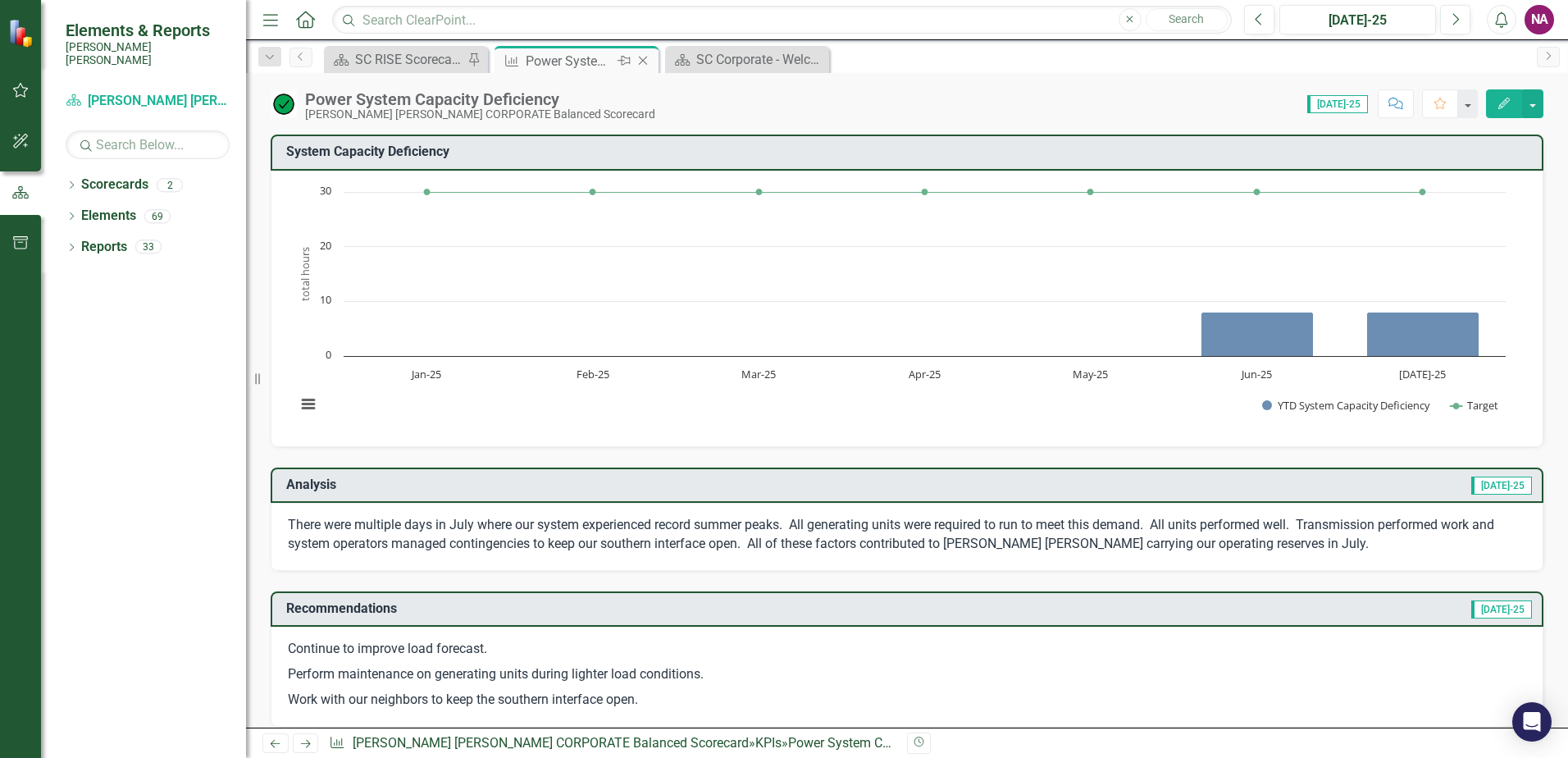
click at [516, 61] on icon "Close" at bounding box center [643, 61] width 17 height 13
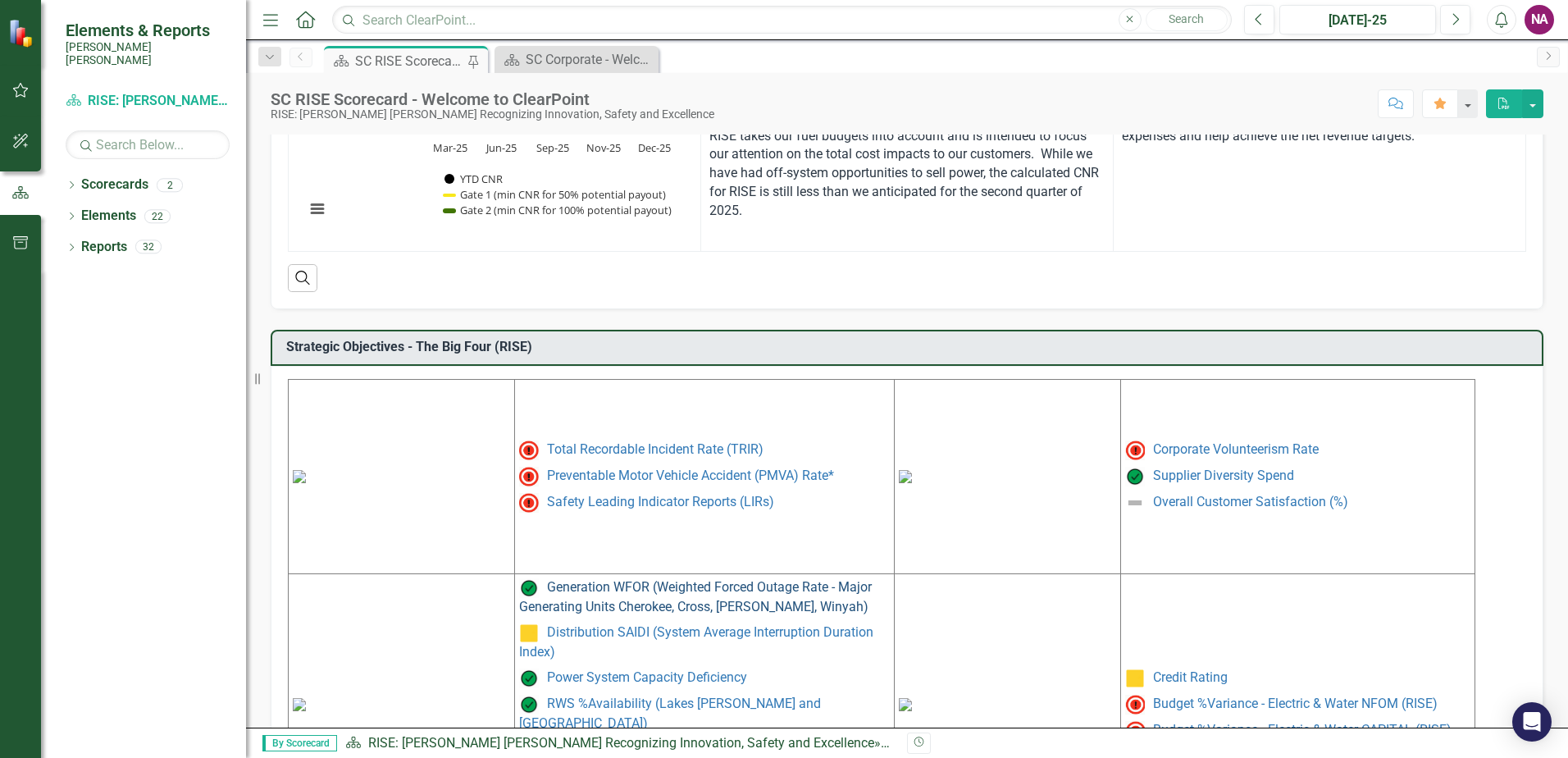
scroll to position [670, 0]
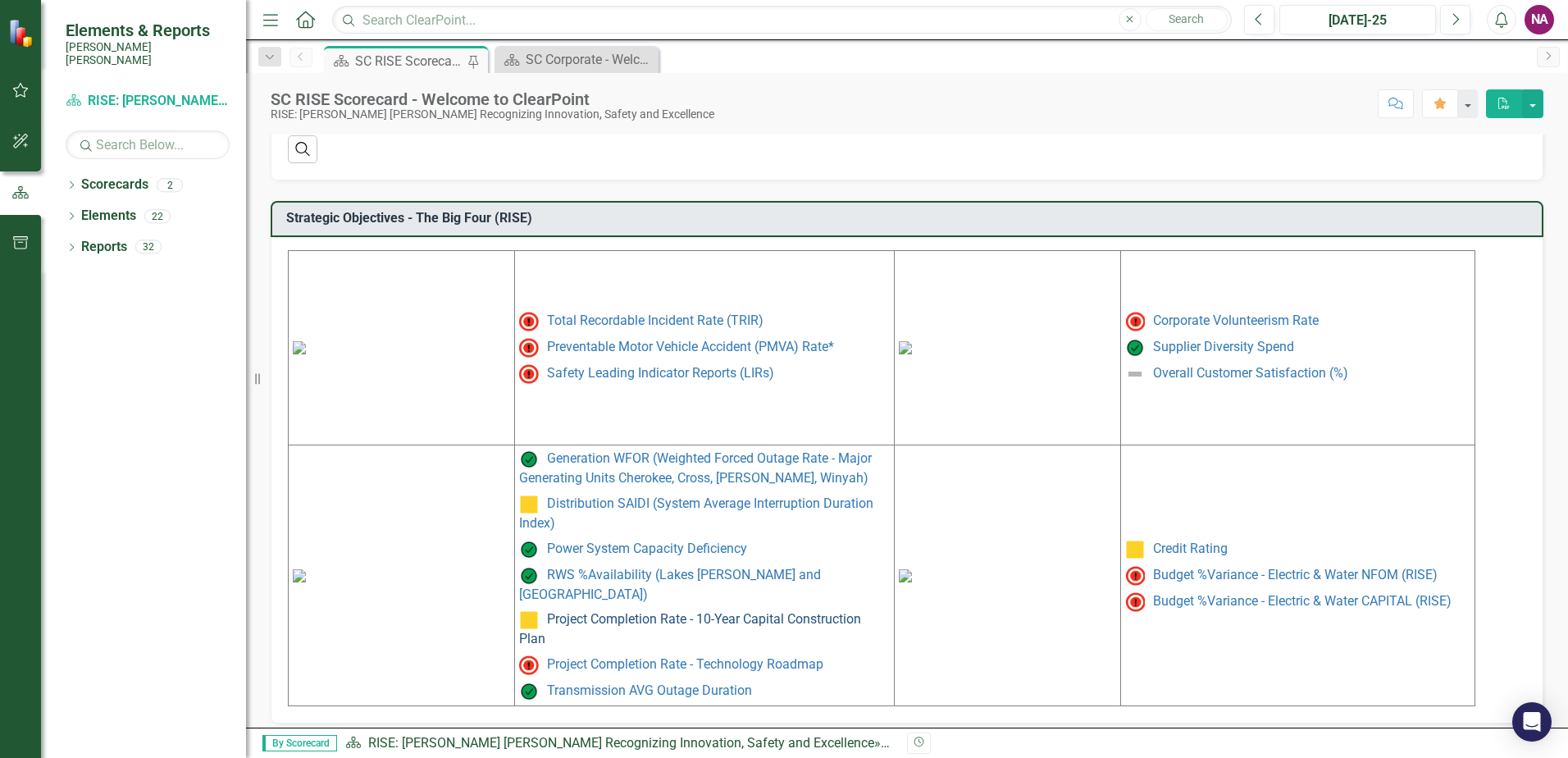
click at [516, 612] on link "Project Completion Rate - 10-Year Capital Construction Plan" at bounding box center [690, 630] width 342 height 35
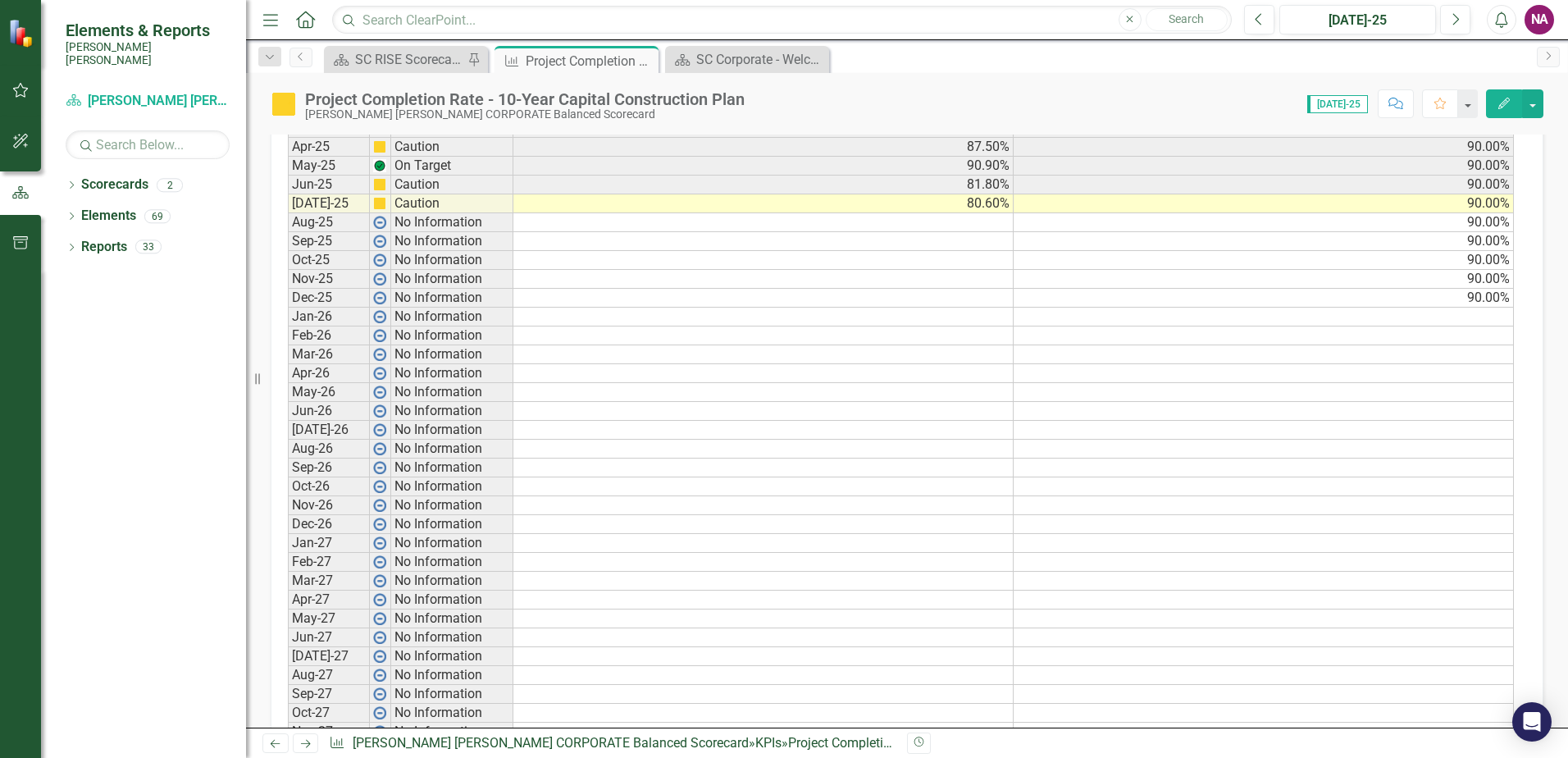
scroll to position [985, 0]
